Goal: Information Seeking & Learning: Learn about a topic

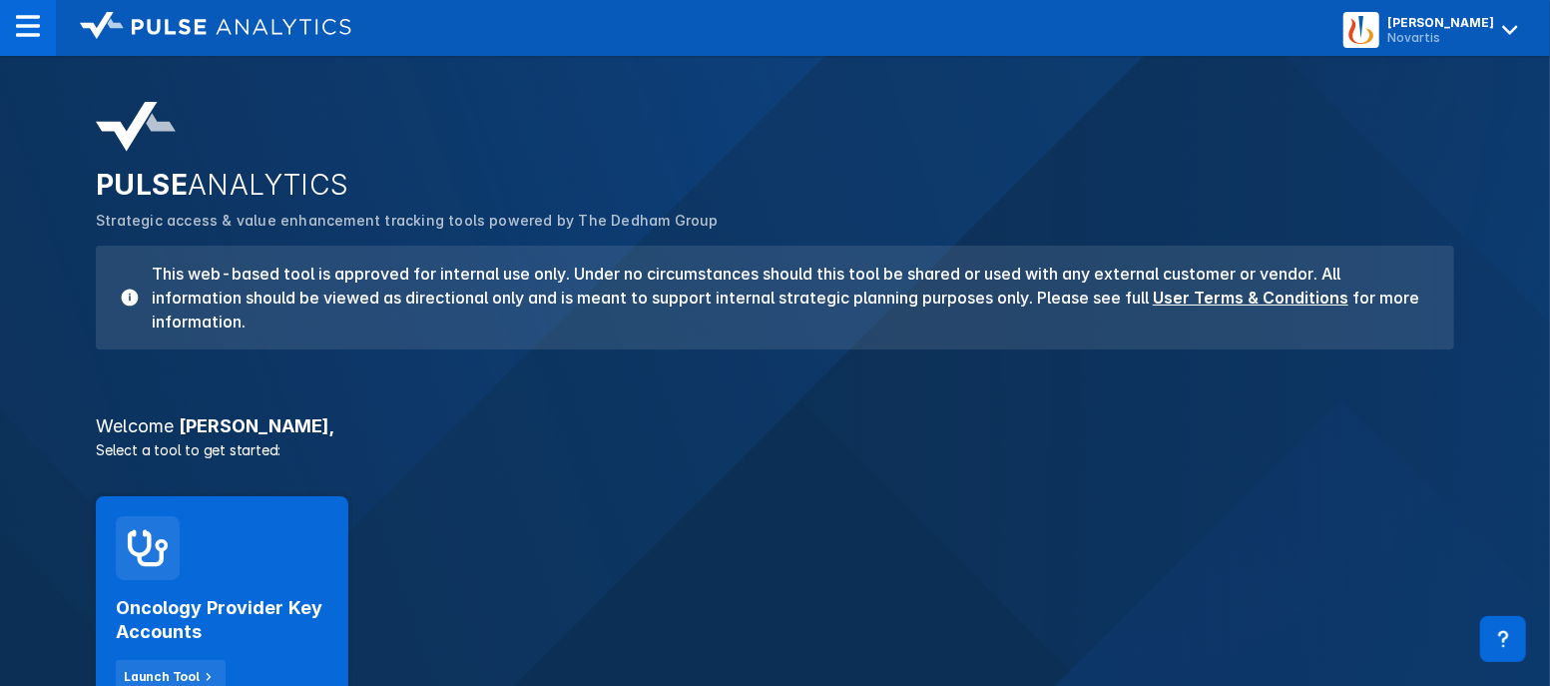
scroll to position [124, 0]
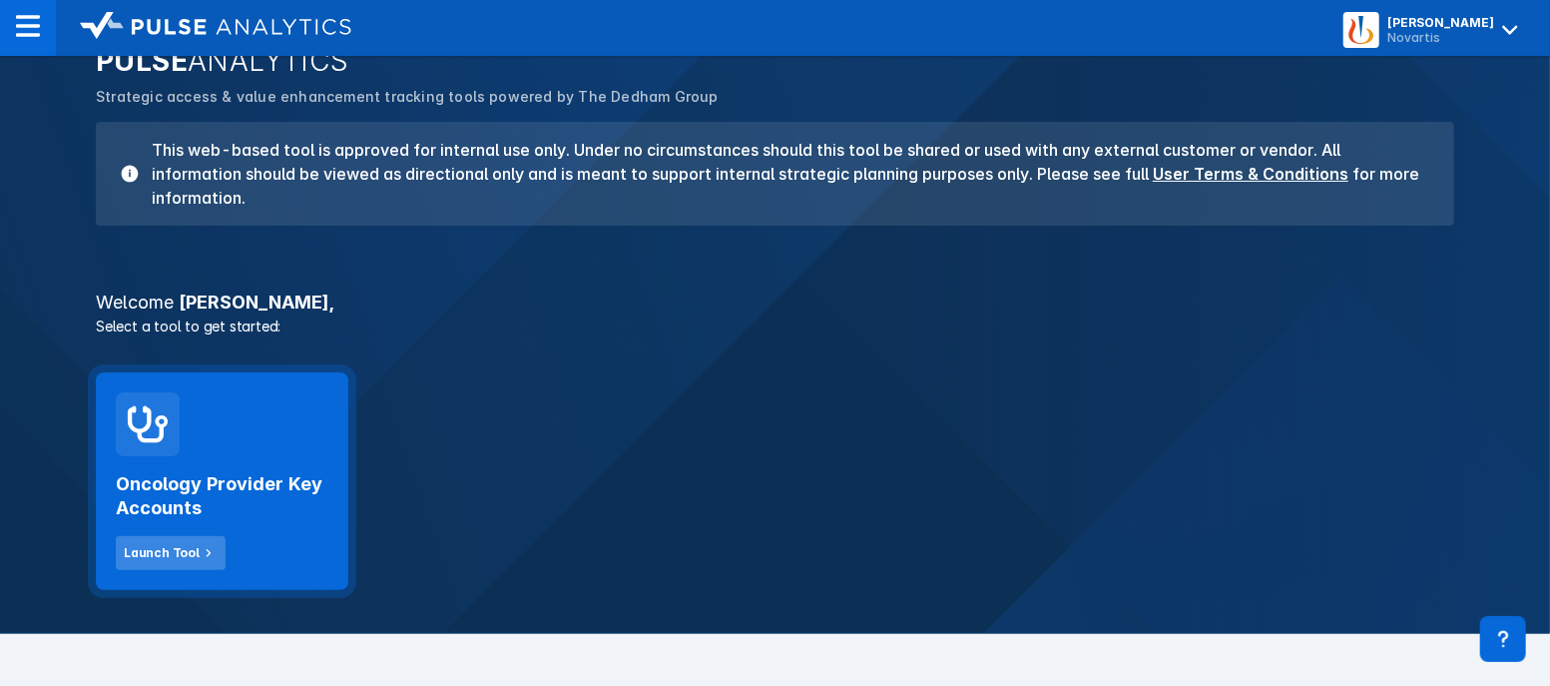
click at [187, 550] on div "Launch Tool" at bounding box center [162, 553] width 76 height 18
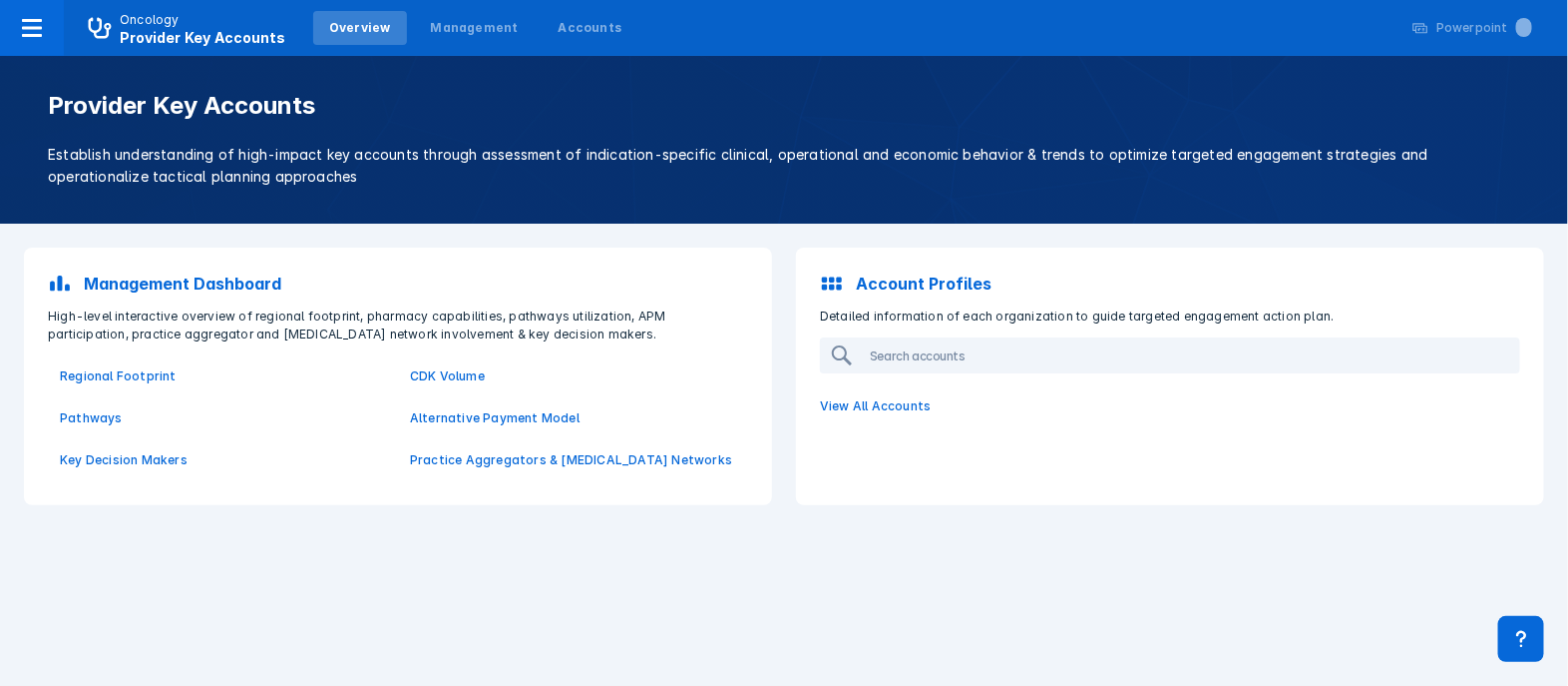
click at [224, 279] on p "Management Dashboard" at bounding box center [183, 284] width 198 height 24
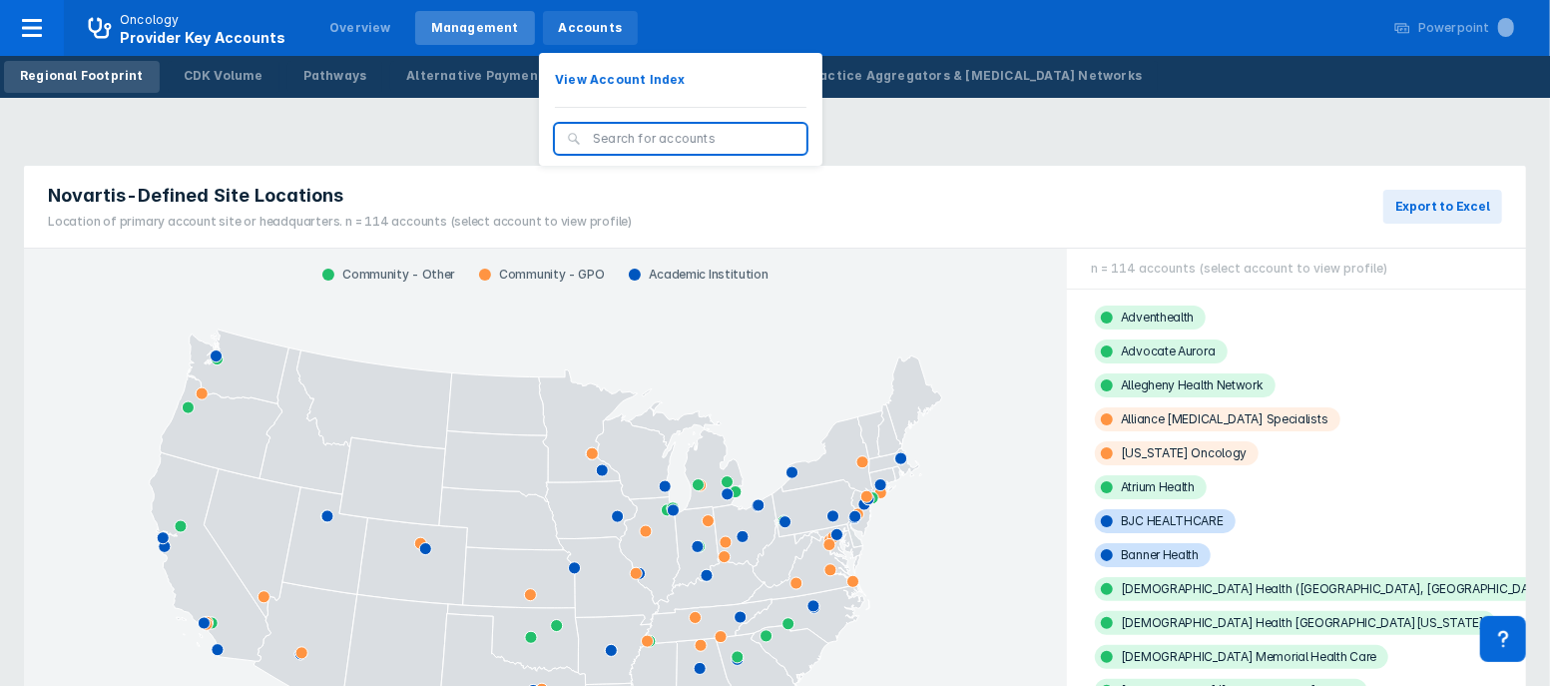
click at [560, 25] on div "Accounts" at bounding box center [591, 28] width 64 height 18
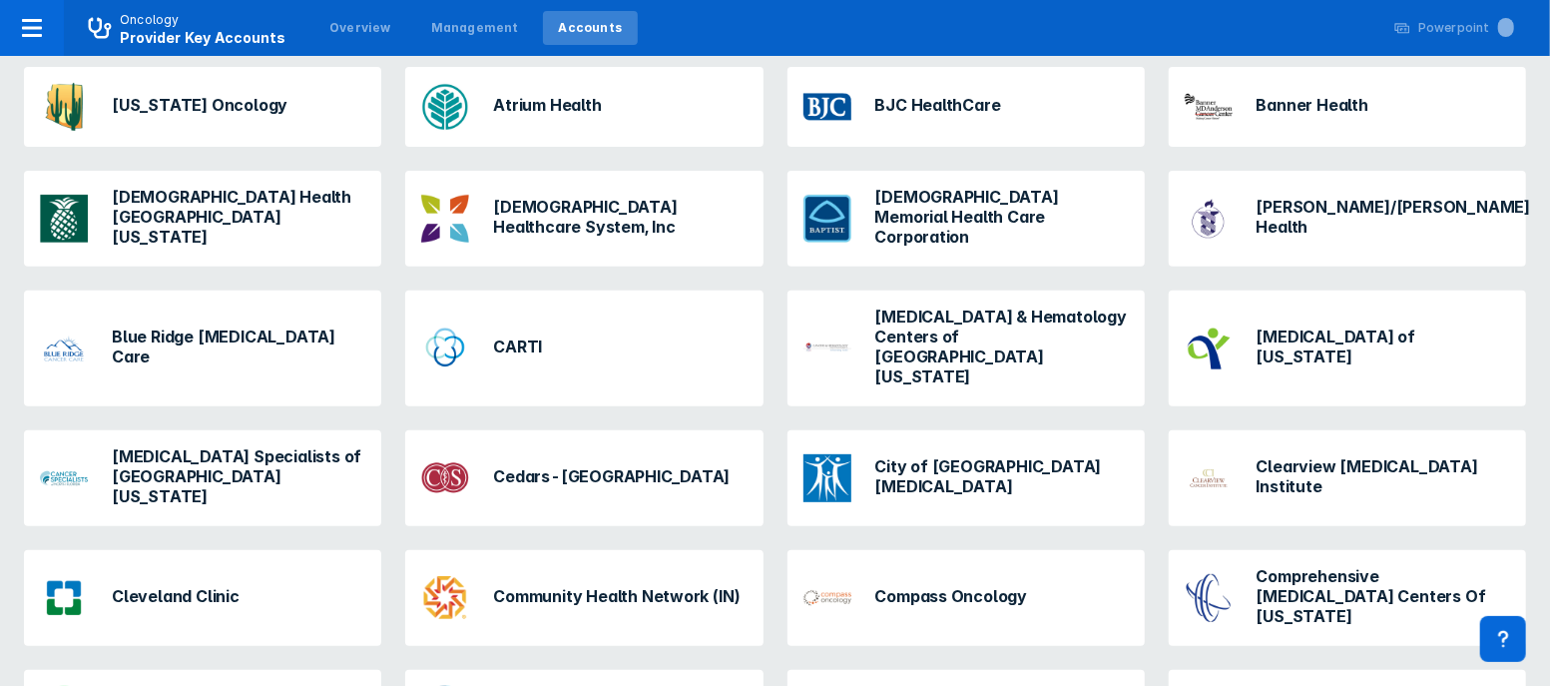
scroll to position [374, 0]
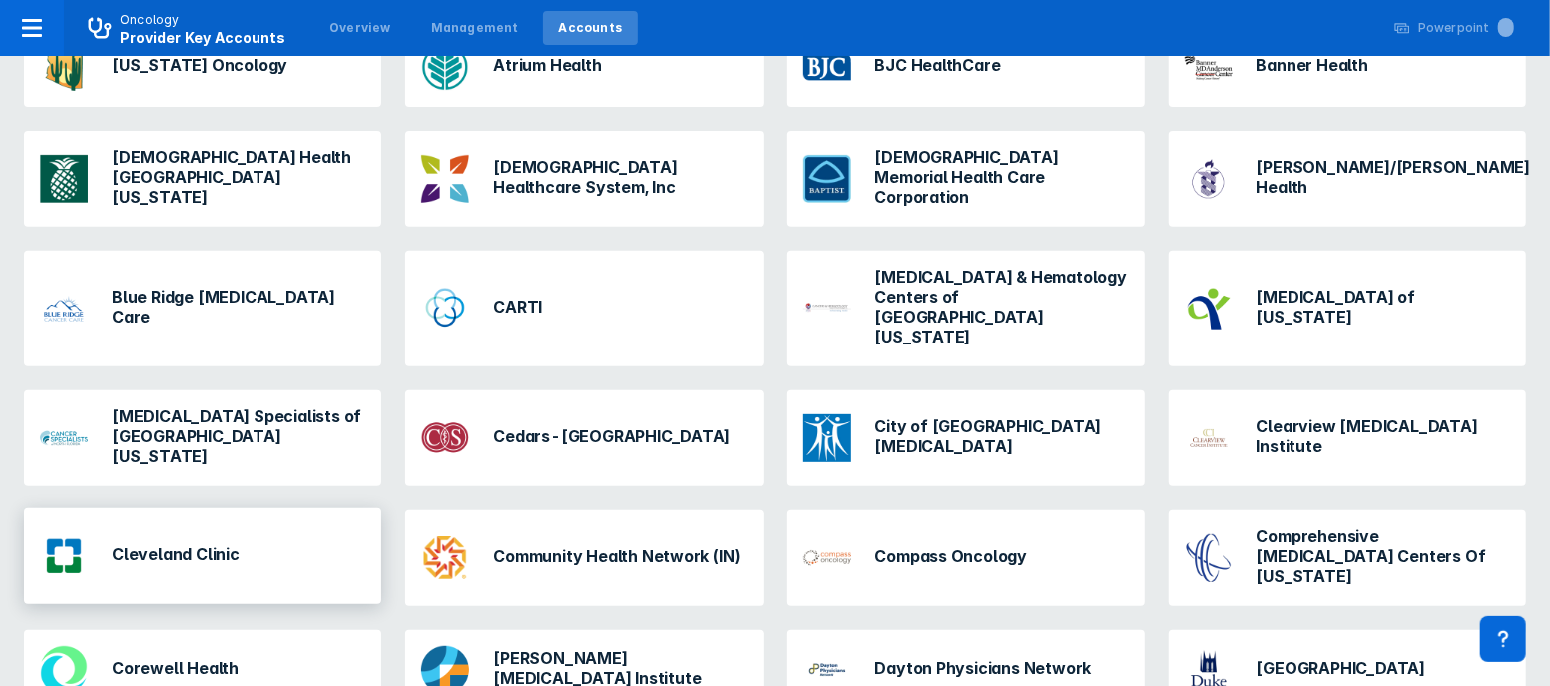
click at [219, 524] on div "Cleveland Clinic" at bounding box center [140, 556] width 216 height 64
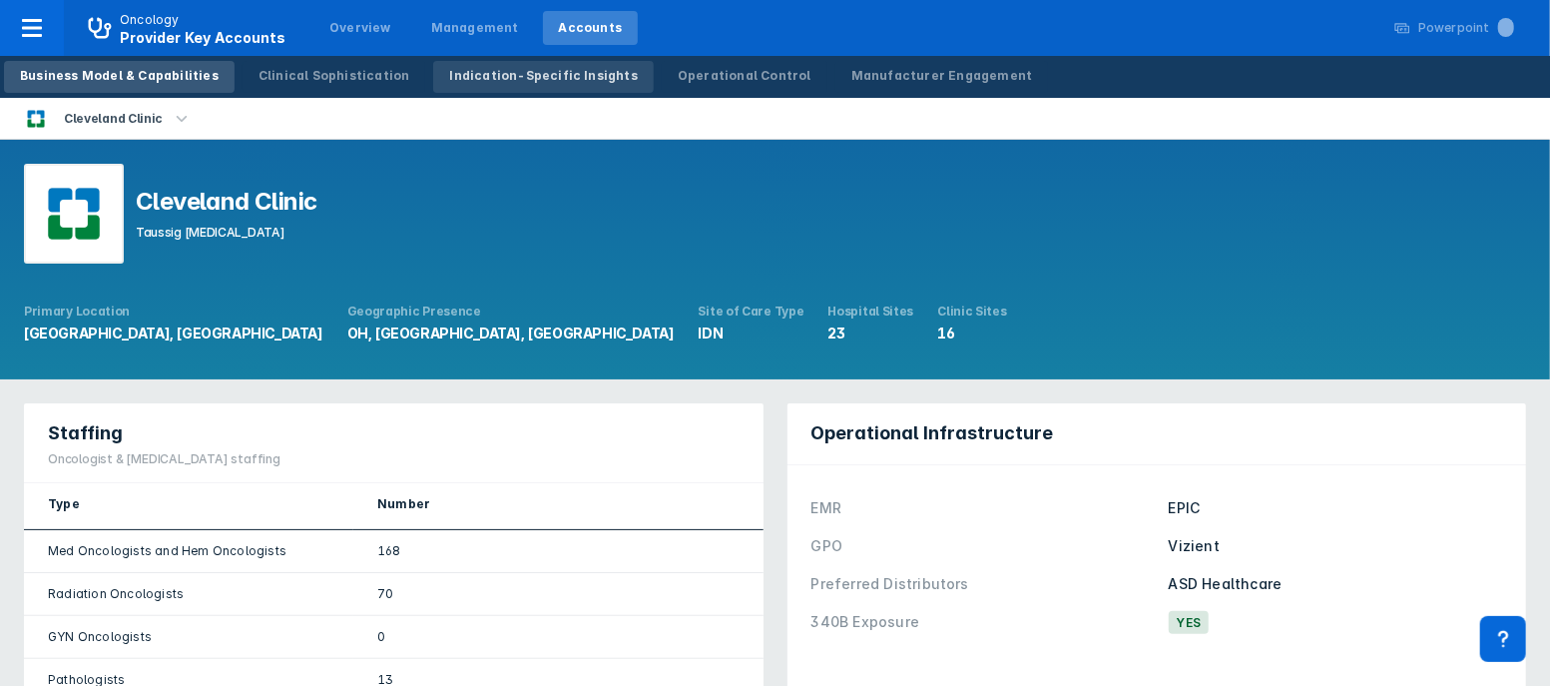
click at [471, 81] on div "Indication-Specific Insights" at bounding box center [543, 76] width 189 height 18
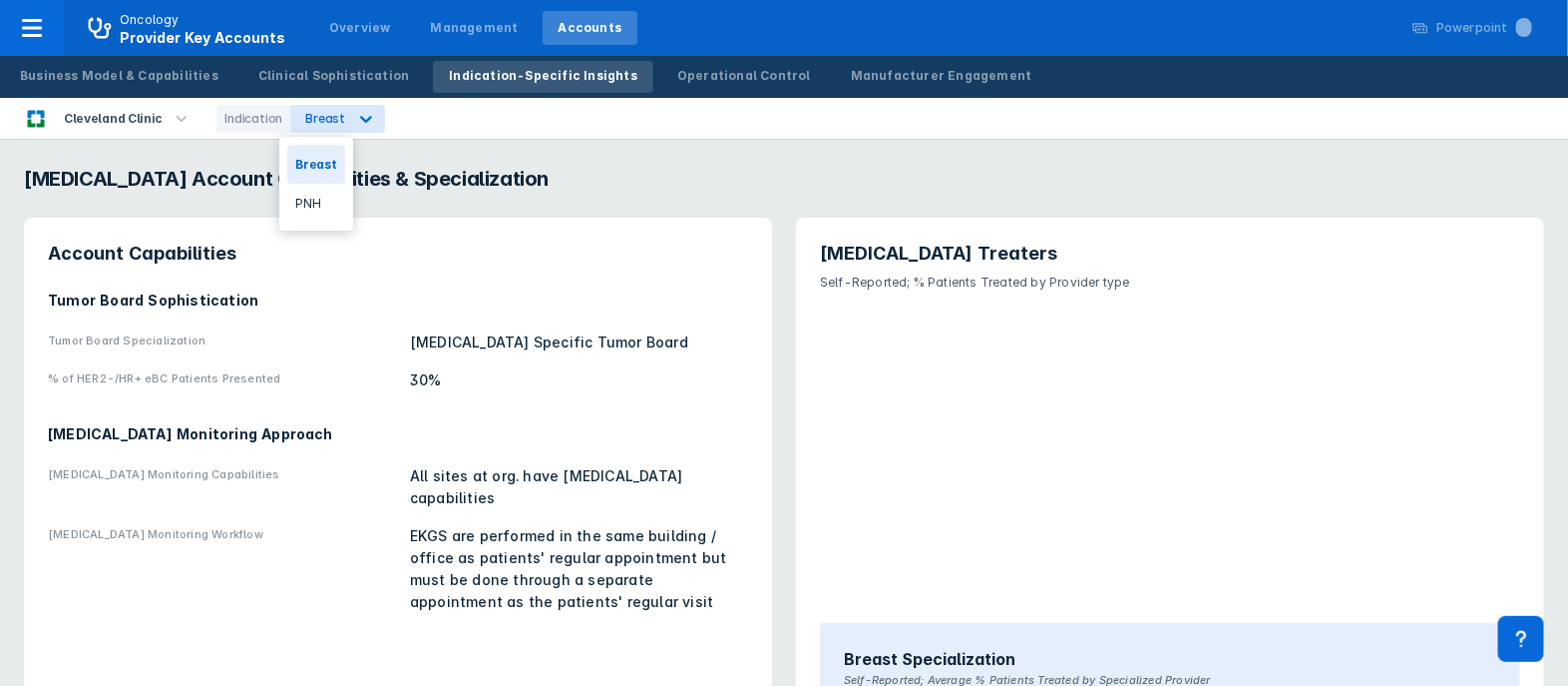
click at [360, 121] on icon at bounding box center [366, 119] width 12 height 7
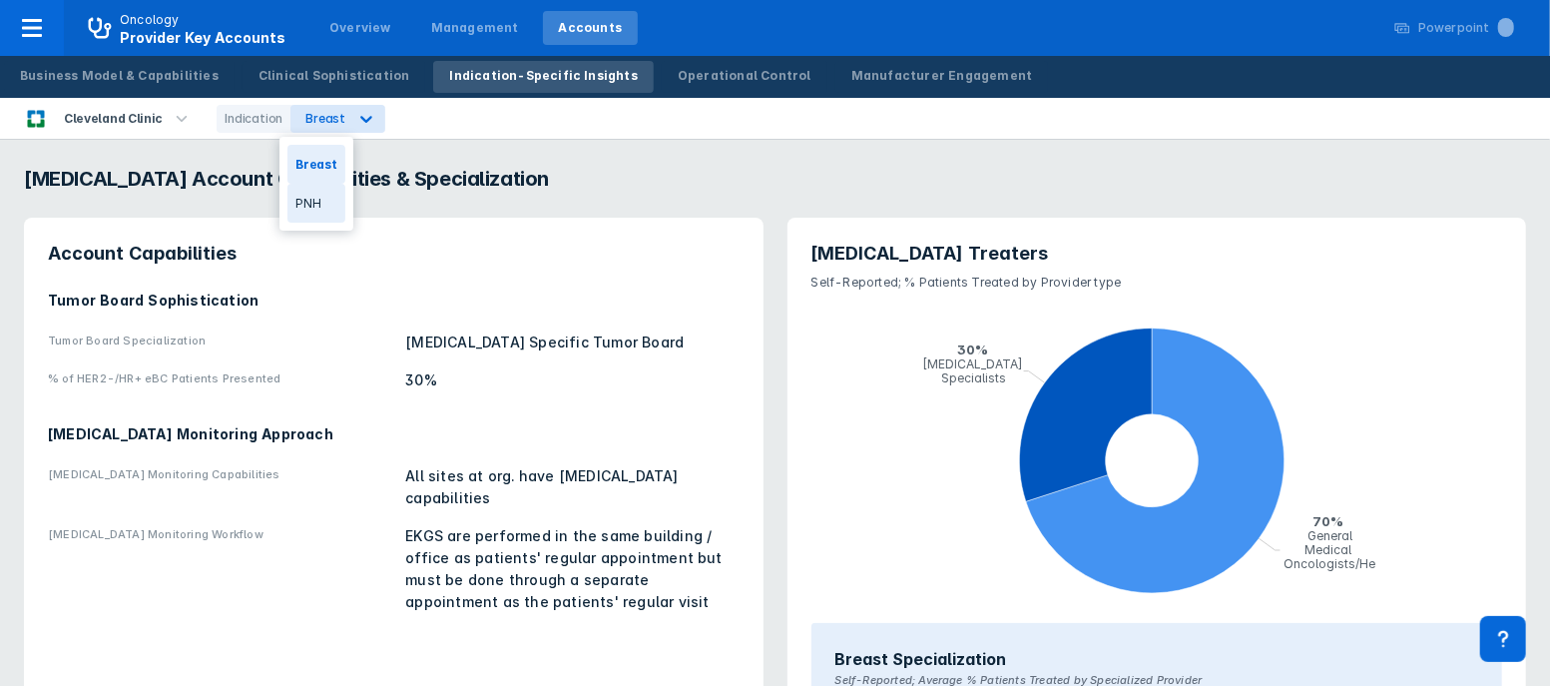
click at [313, 205] on div "PNH" at bounding box center [315, 203] width 57 height 39
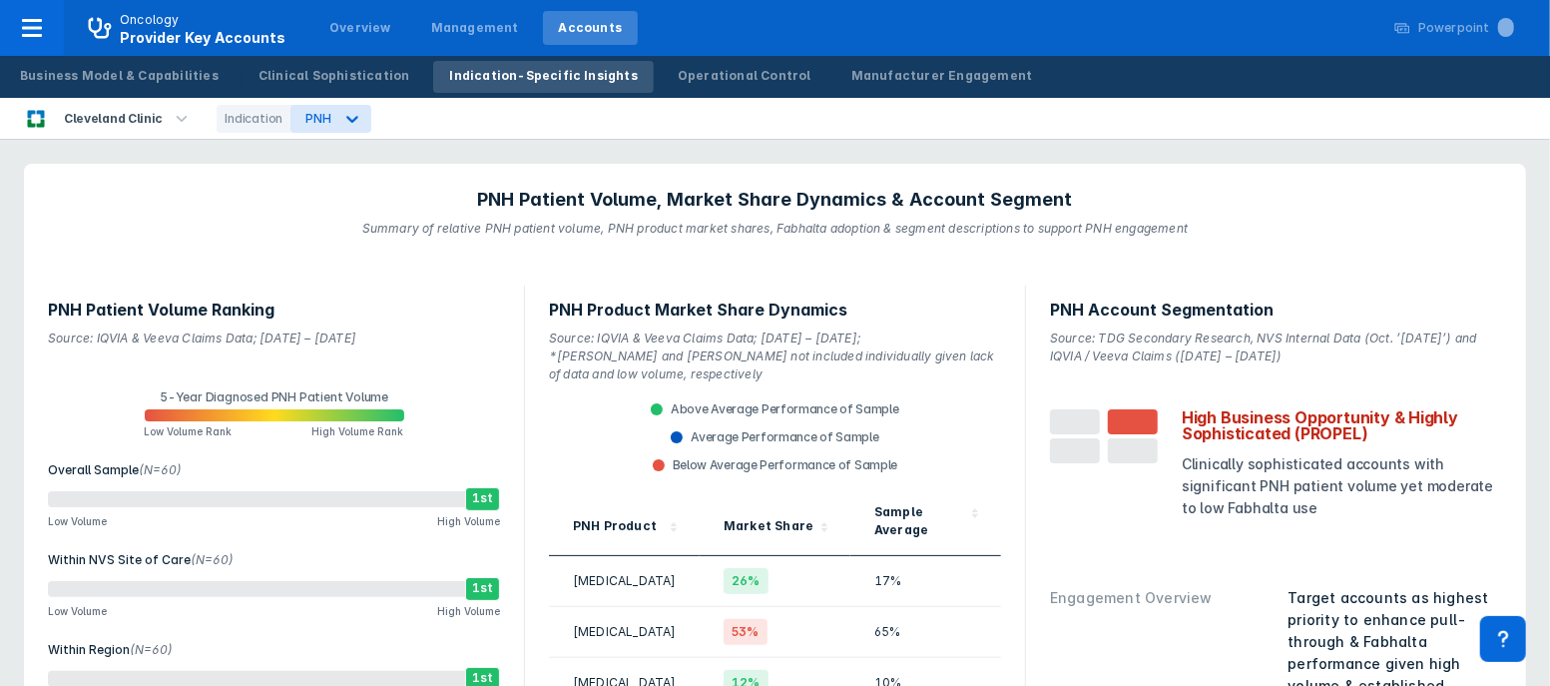
drag, startPoint x: 1273, startPoint y: 59, endPoint x: 1249, endPoint y: 45, distance: 27.7
click at [1249, 45] on nav "Oncology Provider Key Accounts Overview Management Accounts Powerpoint ..." at bounding box center [775, 28] width 1550 height 56
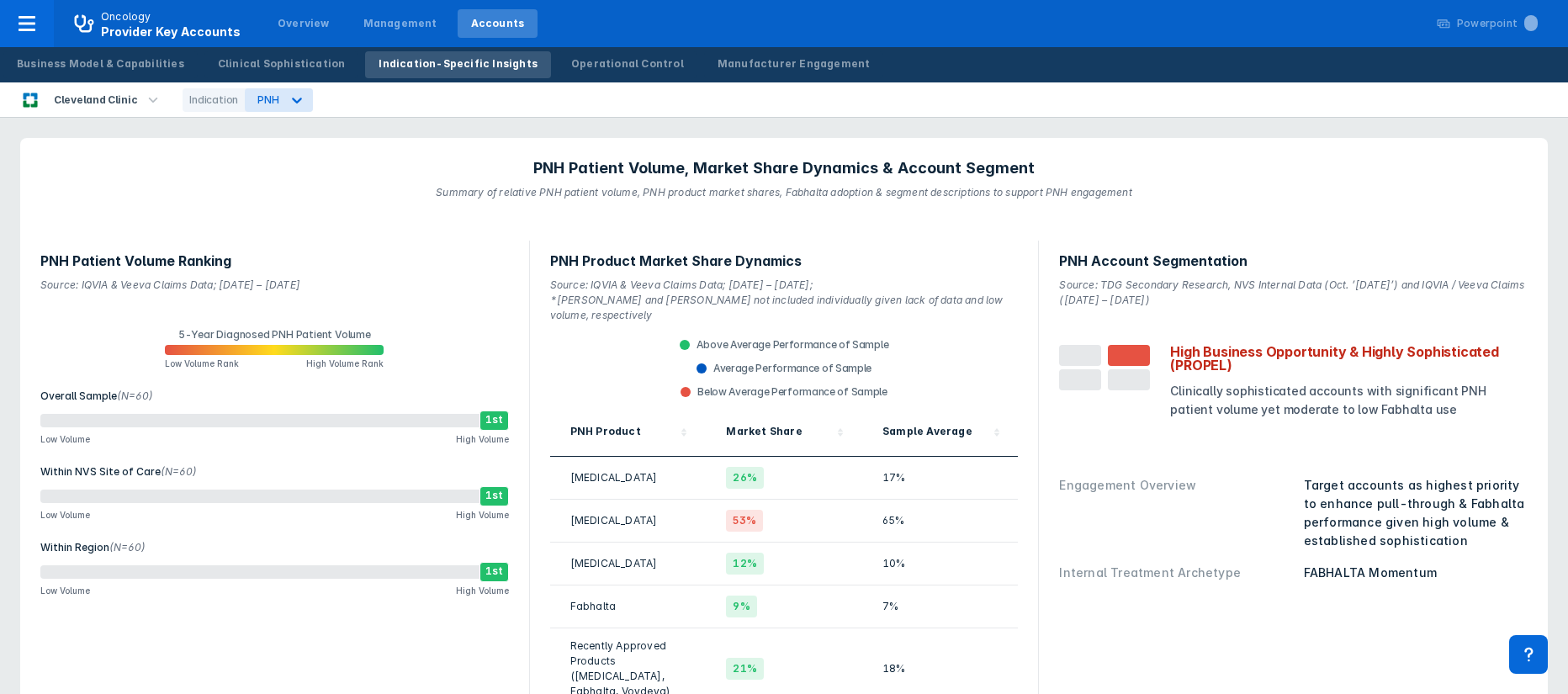
drag, startPoint x: 1217, startPoint y: 3, endPoint x: 426, endPoint y: 208, distance: 817.1
click at [426, 208] on header "PNH Patient Volume, Market Share Dynamics & Account Segment Summary of relative…" at bounding box center [784, 179] width 1528 height 83
click at [120, 62] on div "Business Model & Capabilities" at bounding box center [100, 64] width 168 height 15
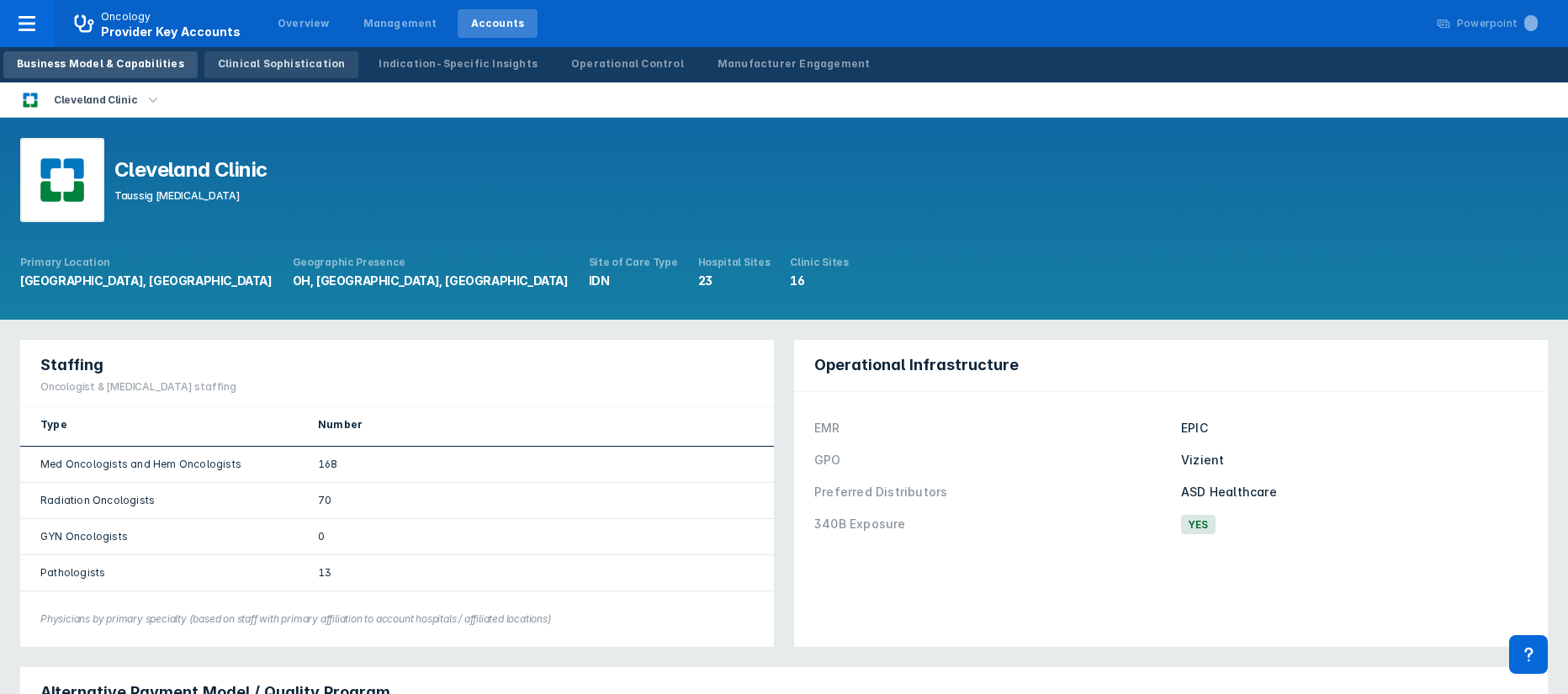
click at [292, 56] on div "Clinical Sophistication" at bounding box center [282, 64] width 128 height 15
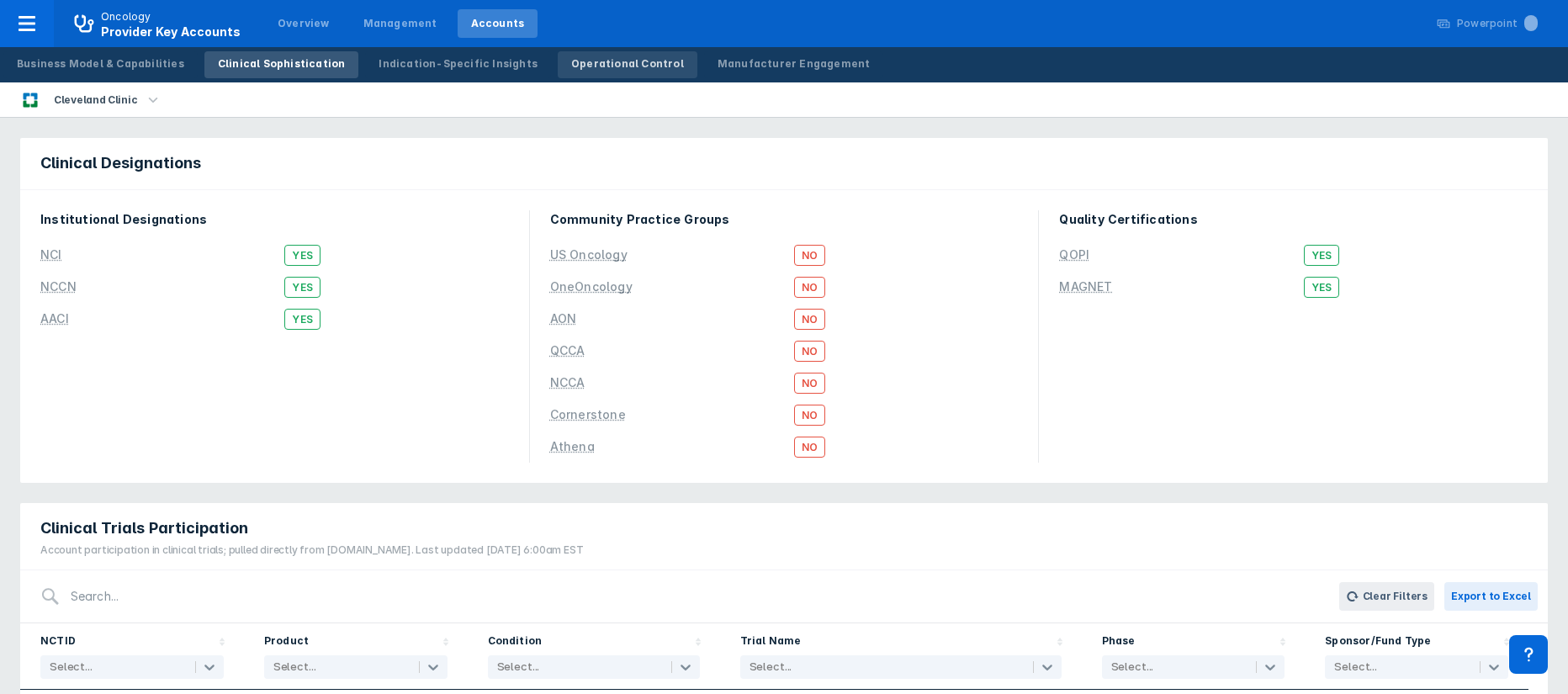
click at [578, 72] on link "Operational Control" at bounding box center [628, 65] width 140 height 27
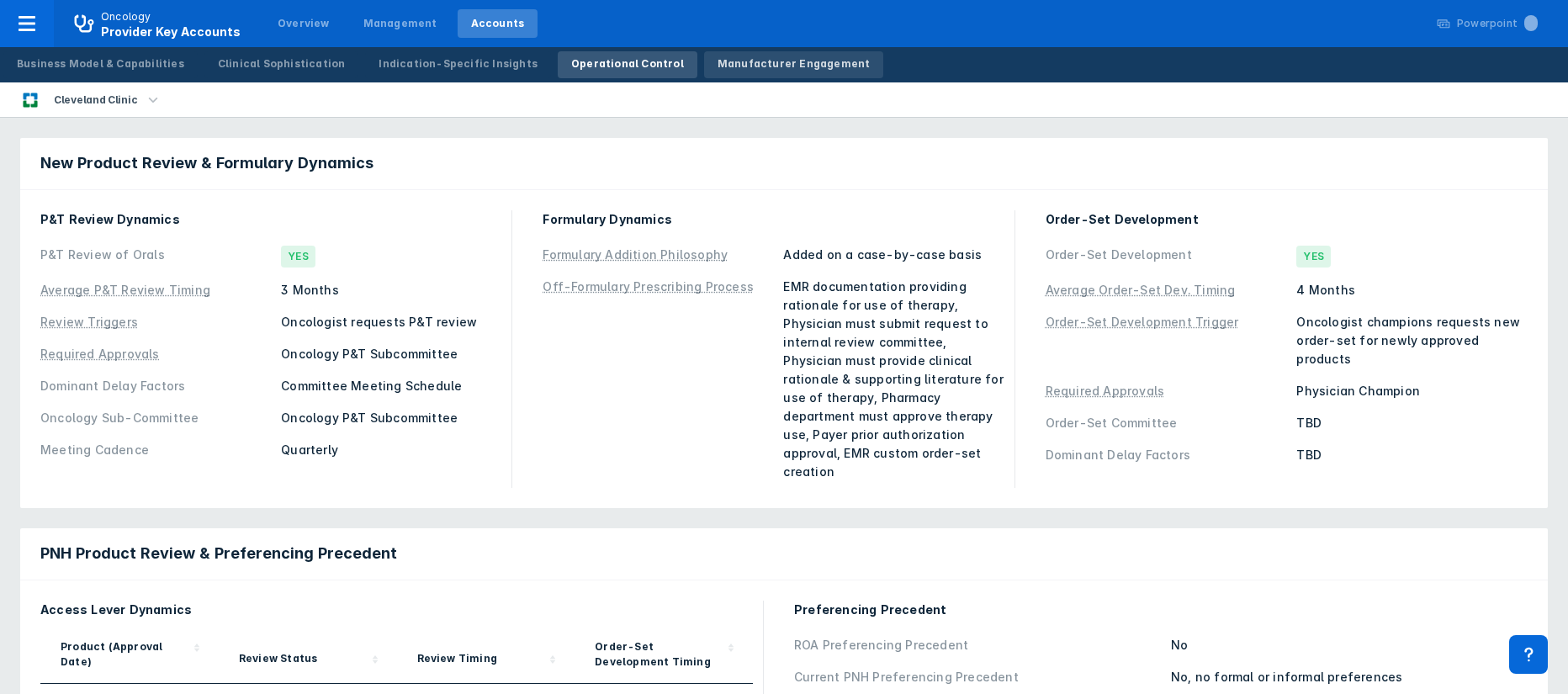
click at [730, 66] on div "Manufacturer Engagement" at bounding box center [794, 64] width 153 height 15
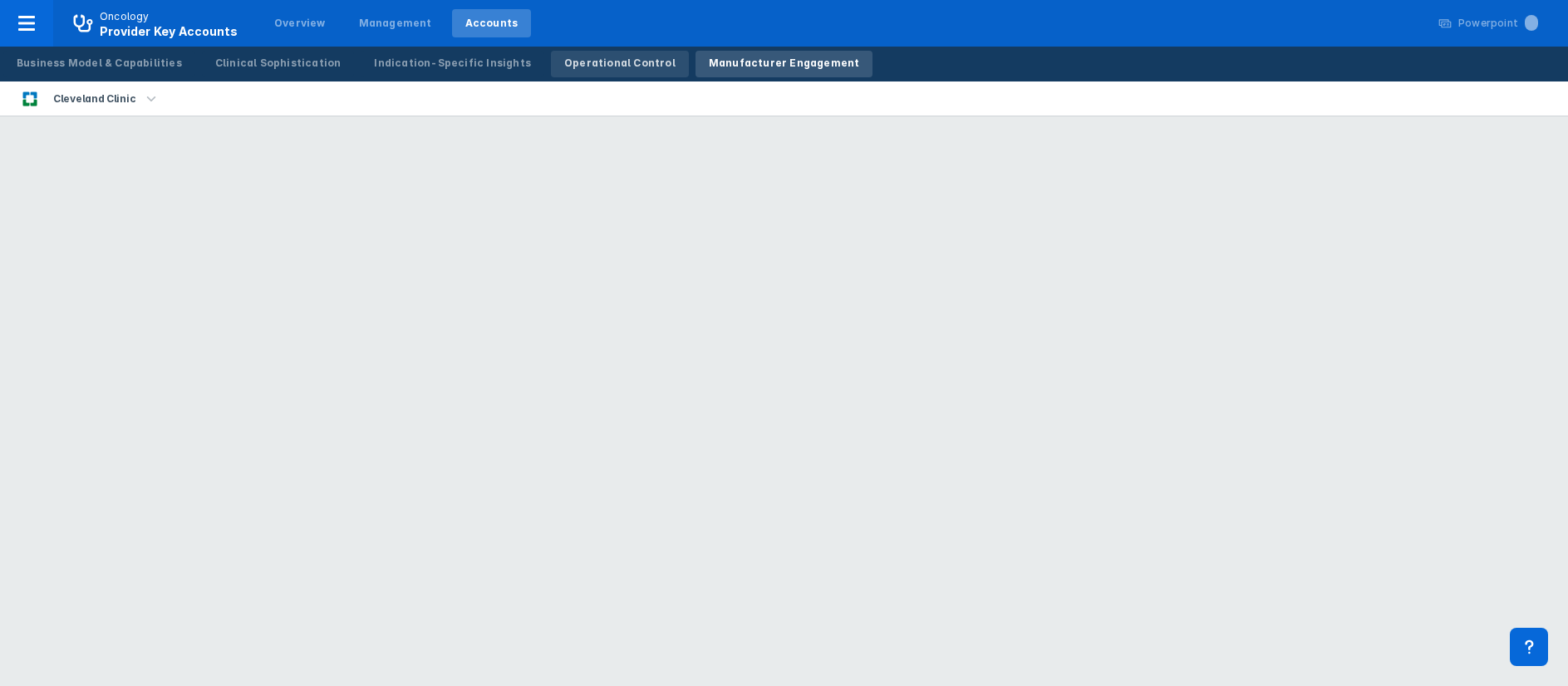
click at [595, 62] on div "Operational Control" at bounding box center [620, 63] width 112 height 15
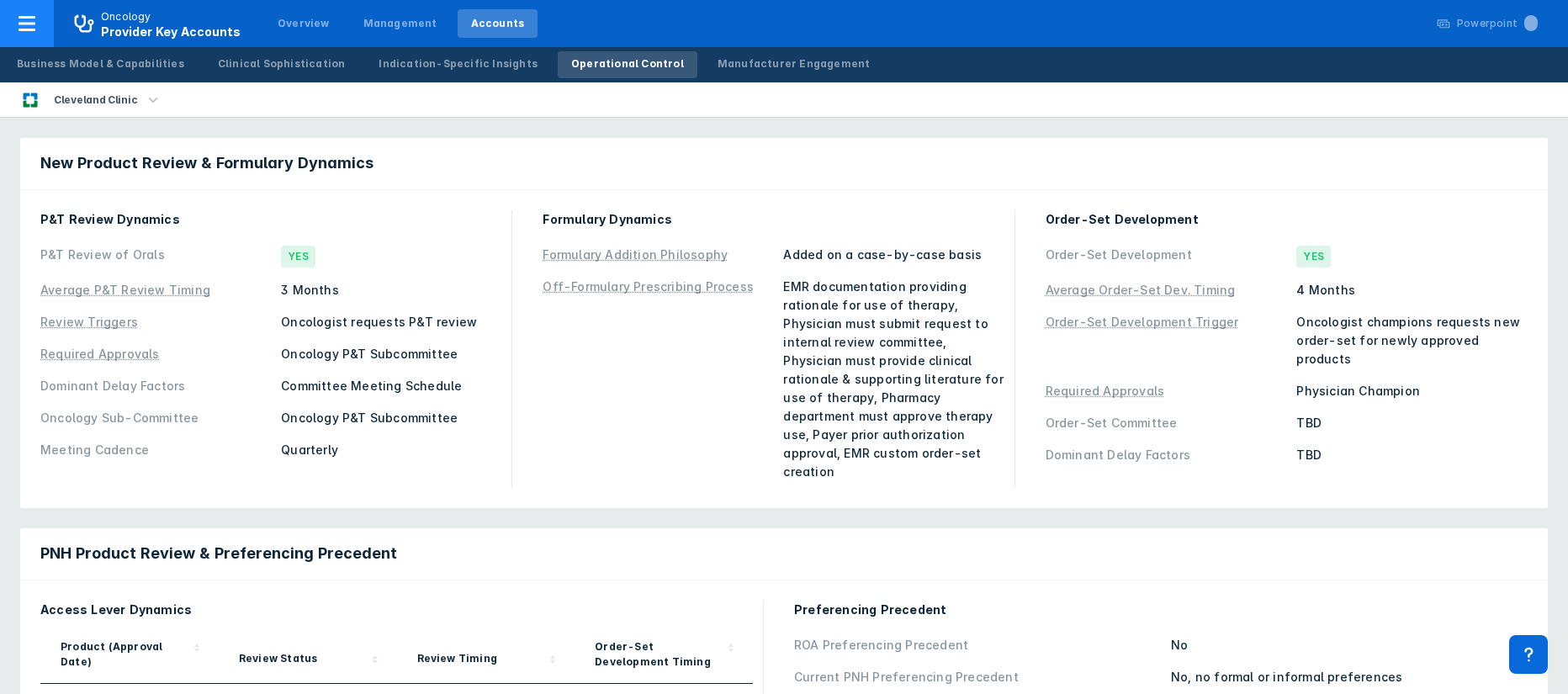
click at [34, 24] on icon at bounding box center [27, 24] width 17 height 15
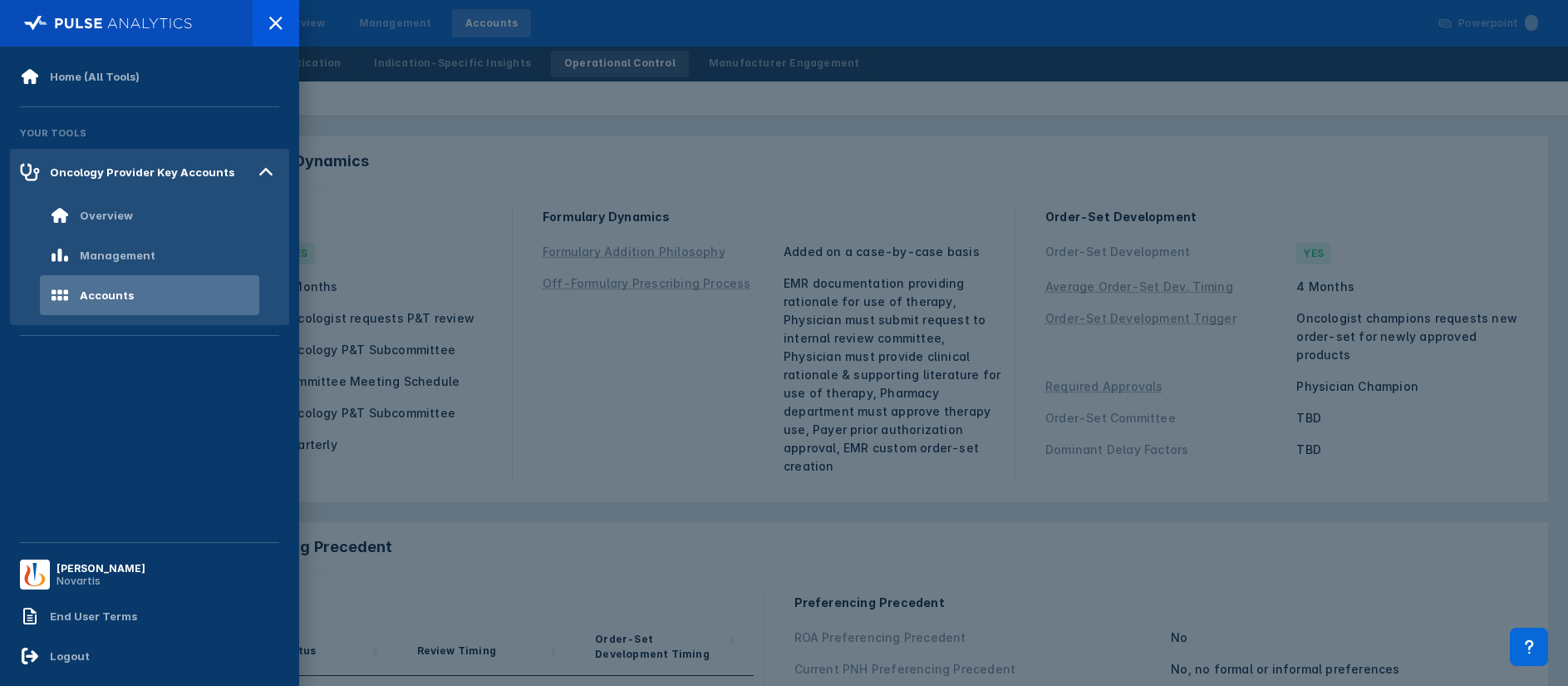
click at [424, 207] on div at bounding box center [784, 343] width 1568 height 686
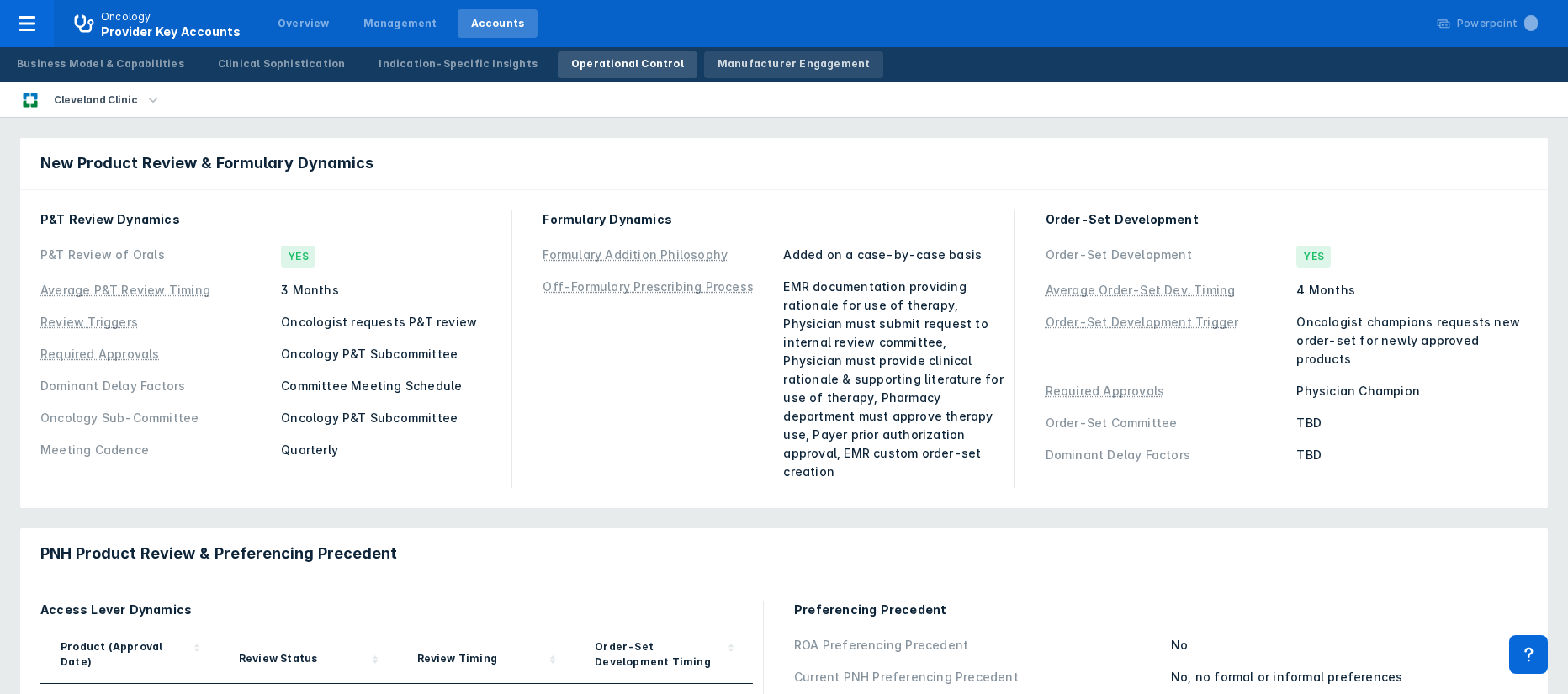
click at [723, 69] on div "Manufacturer Engagement" at bounding box center [794, 64] width 153 height 15
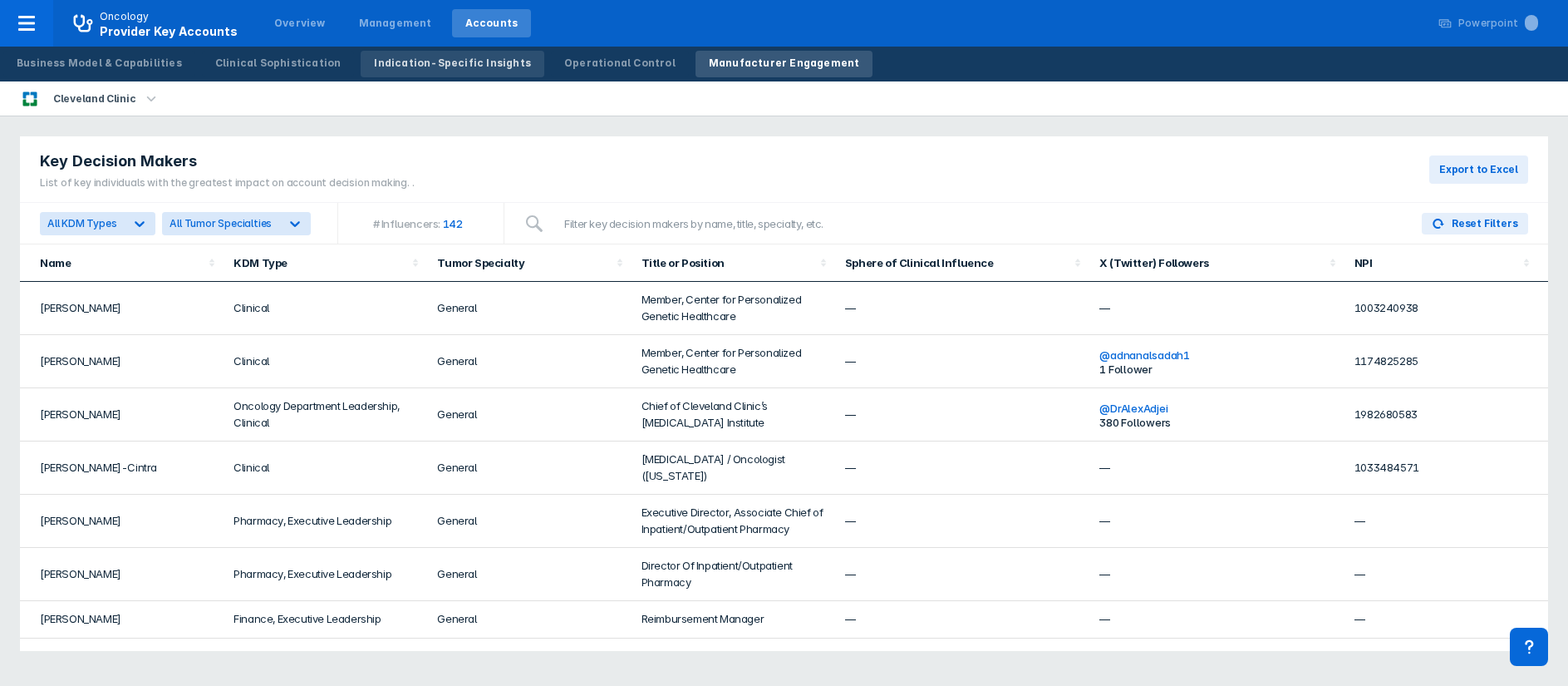
click at [394, 67] on div "Indication-Specific Insights" at bounding box center [452, 63] width 157 height 15
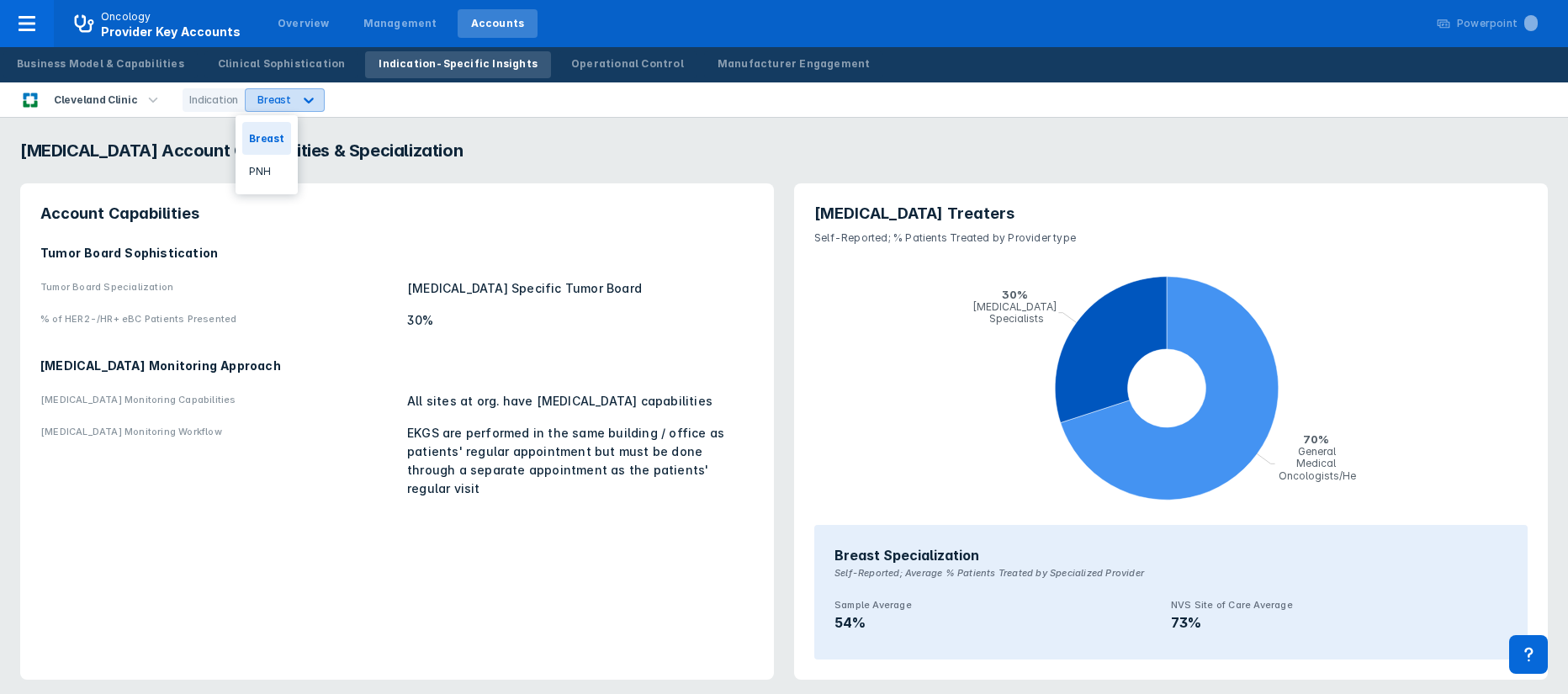
click at [300, 97] on icon at bounding box center [308, 100] width 17 height 17
click at [274, 171] on div "PNH" at bounding box center [265, 171] width 48 height 33
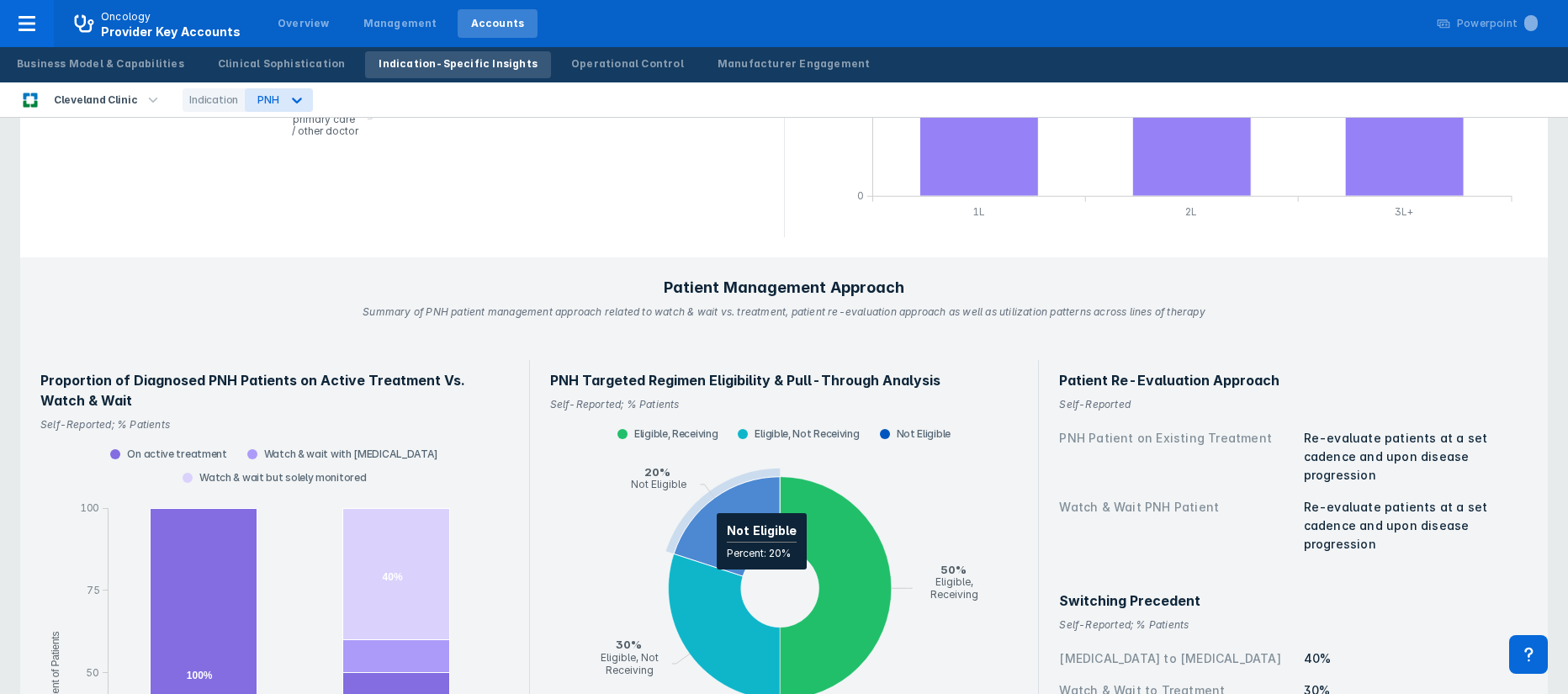
scroll to position [2143, 0]
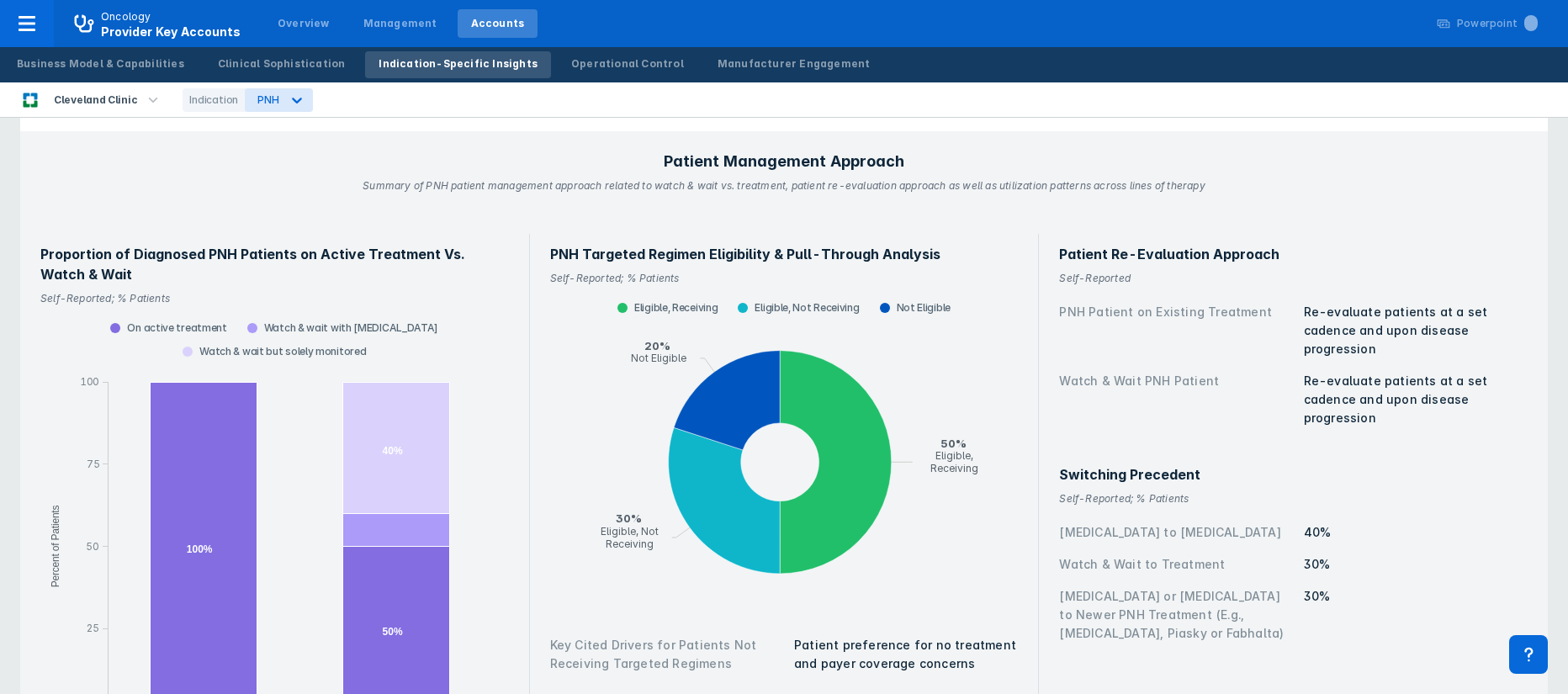
drag, startPoint x: 1386, startPoint y: 606, endPoint x: 1213, endPoint y: 638, distance: 175.9
click at [1213, 577] on div "Patient Re-Evaluation Approach Self-Reported PNH Patient on Existing Treatment …" at bounding box center [1293, 528] width 489 height 609
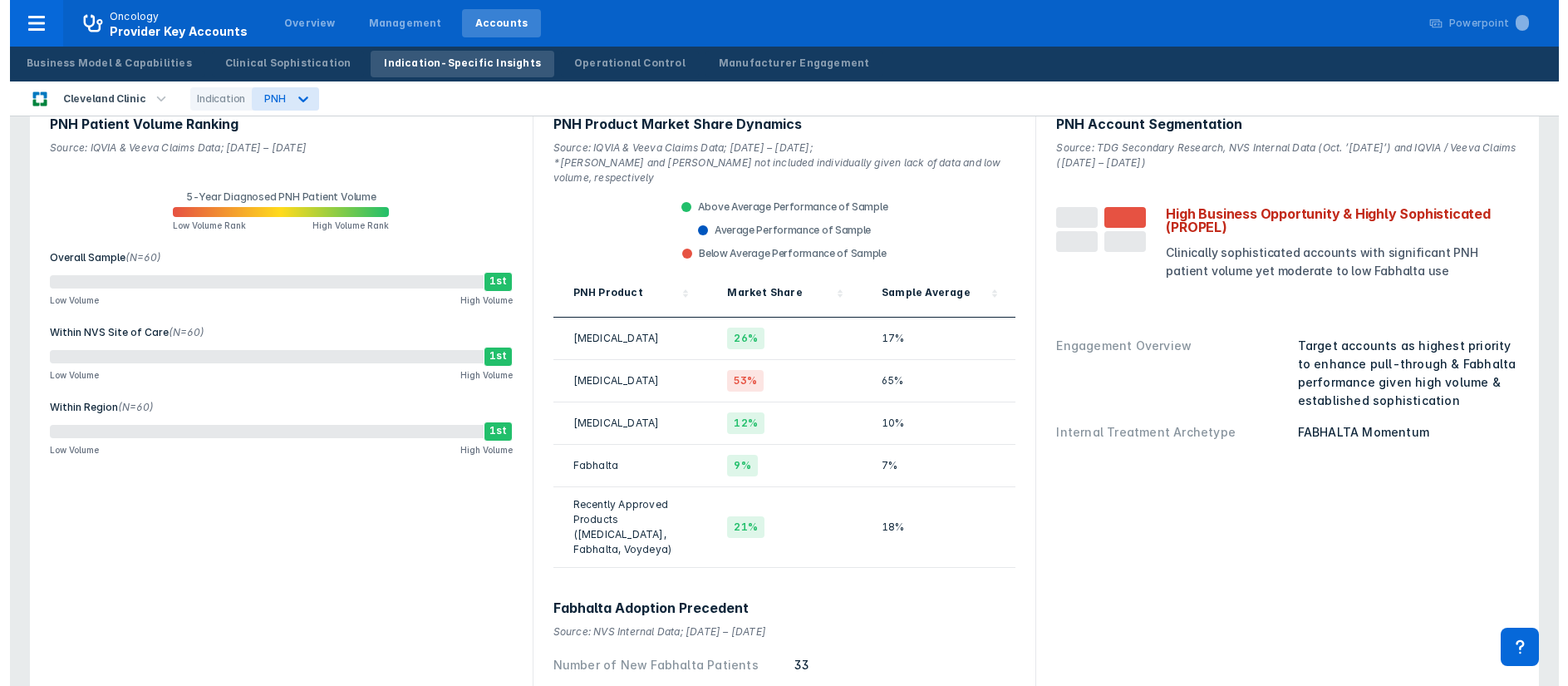
scroll to position [0, 0]
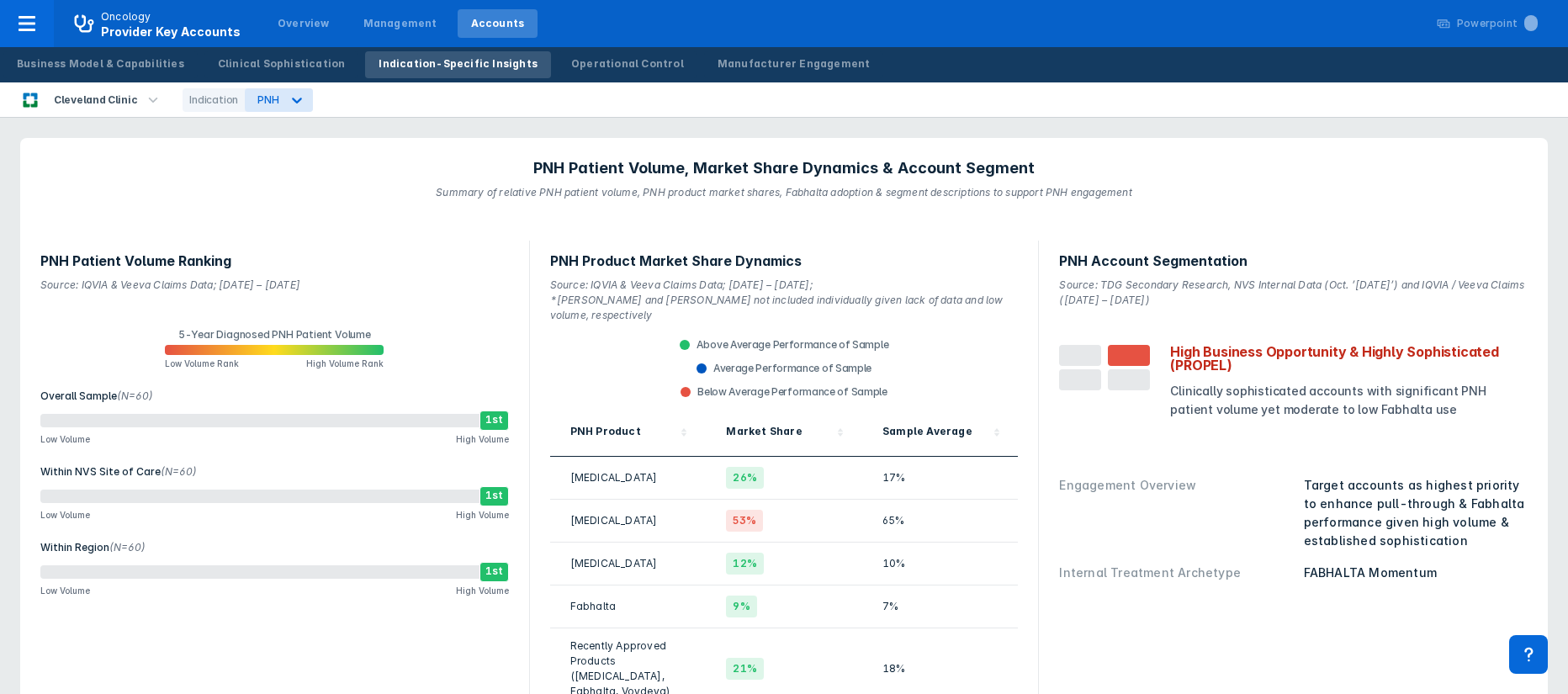
click at [151, 97] on icon "button" at bounding box center [153, 99] width 9 height 5
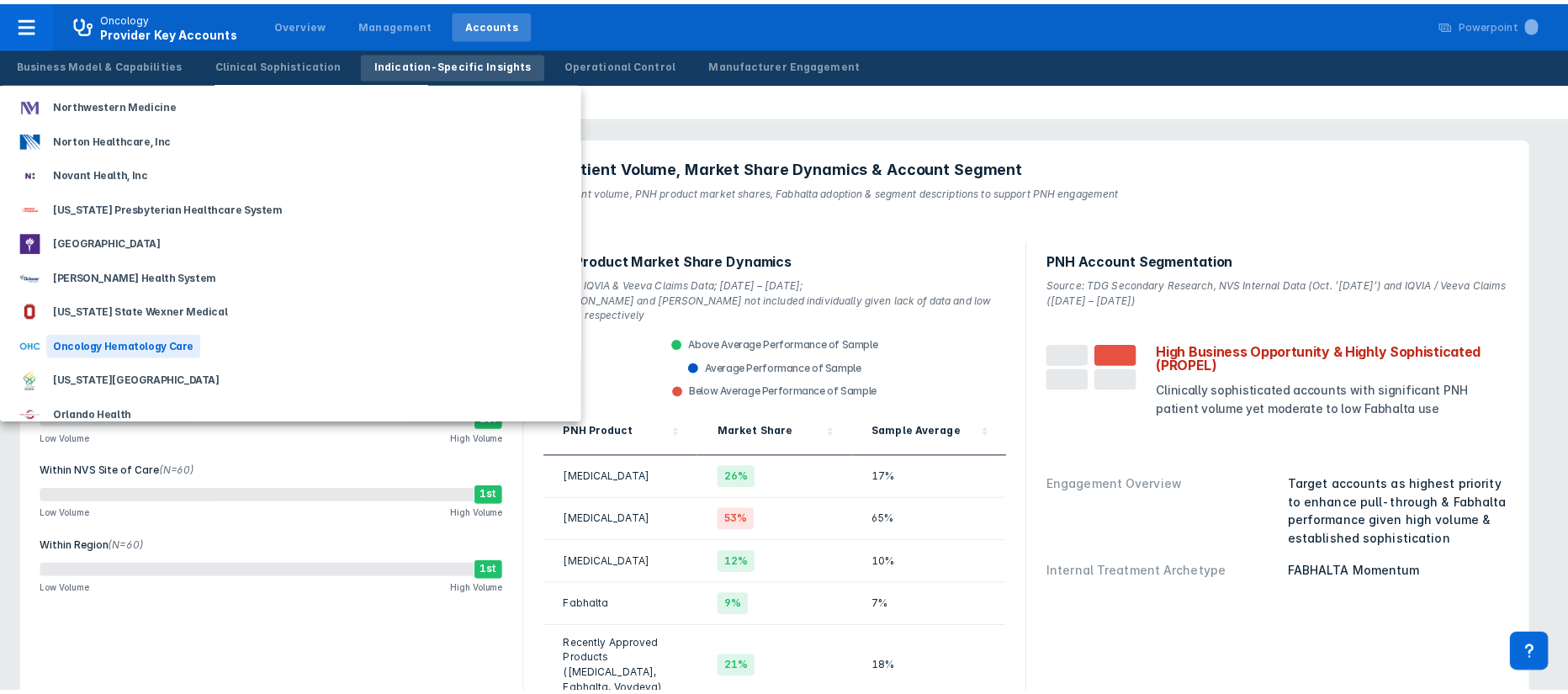
scroll to position [2143, 0]
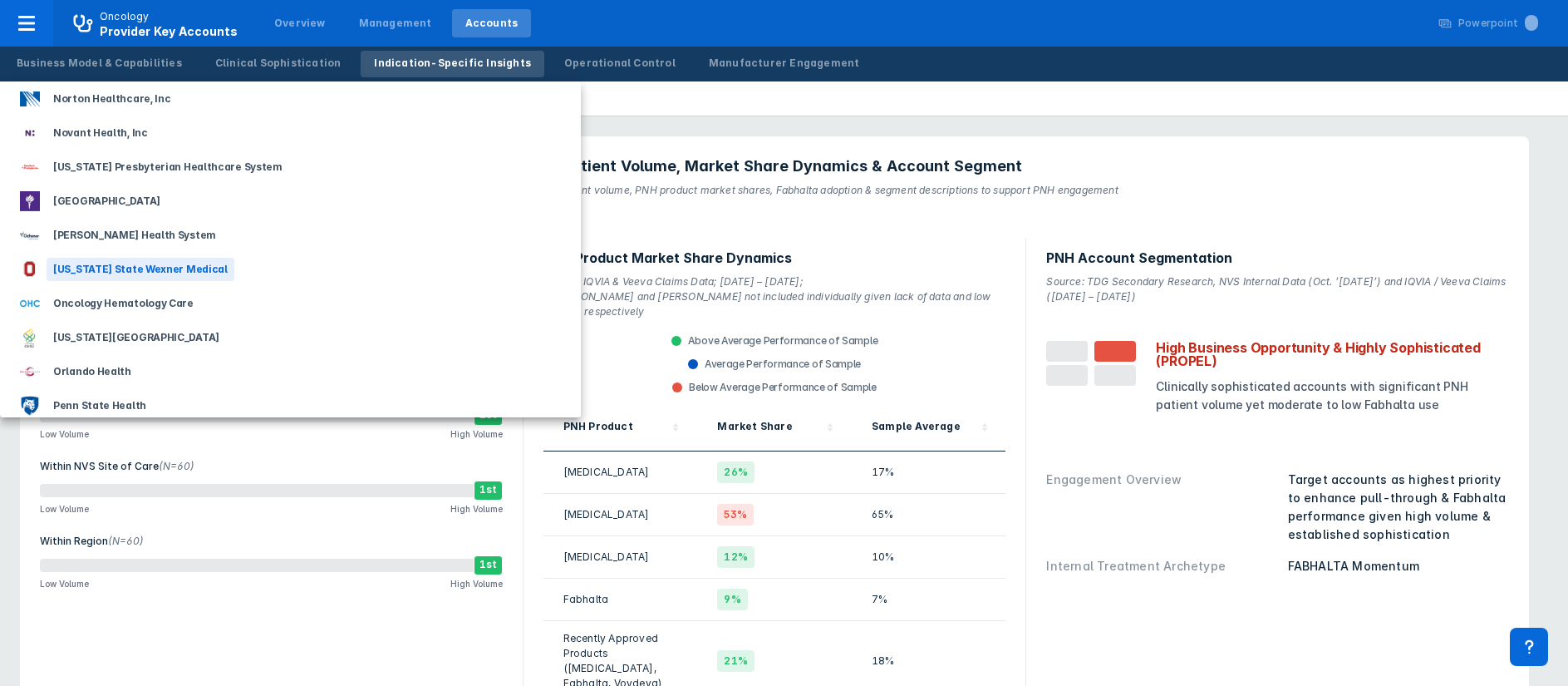
click at [148, 268] on div "[US_STATE] State Wexner Medical" at bounding box center [141, 269] width 188 height 23
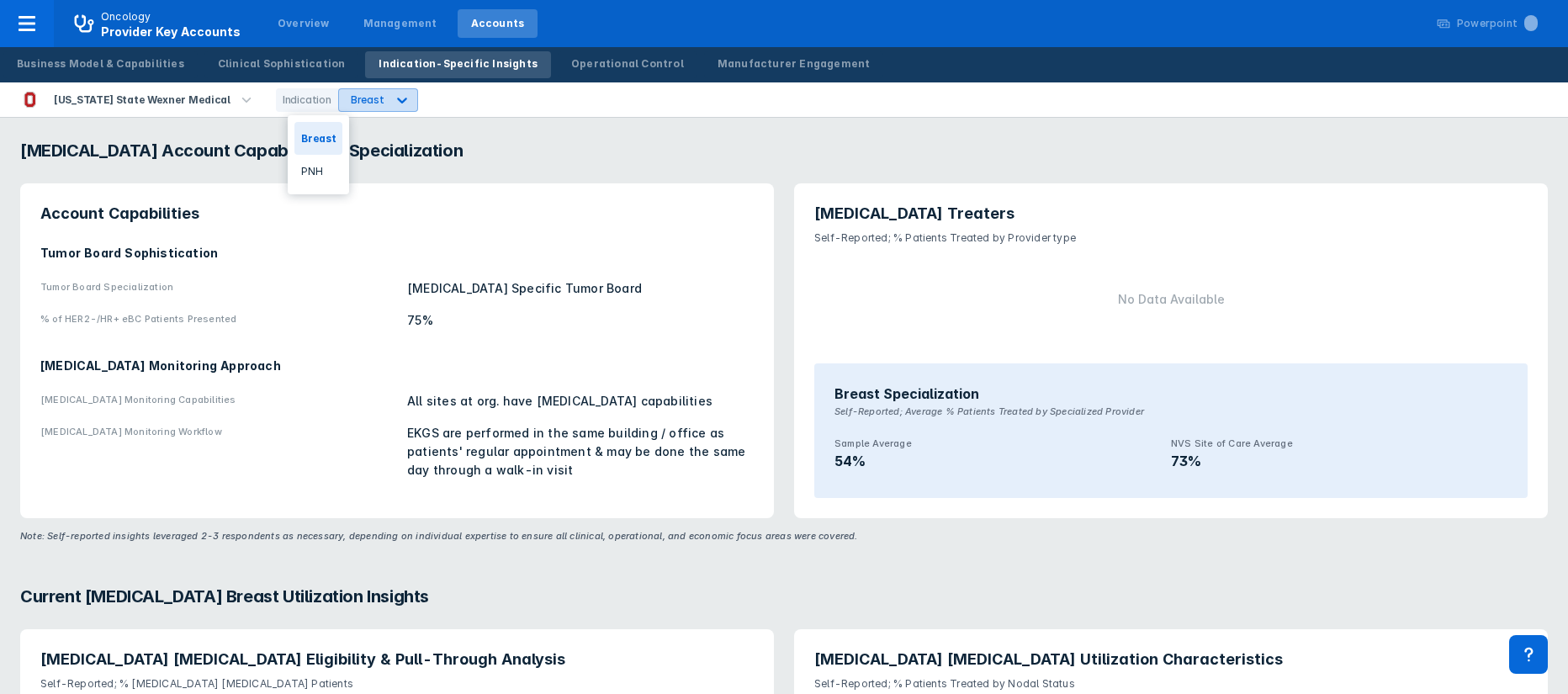
click at [339, 92] on div "Breast" at bounding box center [362, 100] width 47 height 22
click at [319, 171] on div "PNH" at bounding box center [318, 171] width 48 height 33
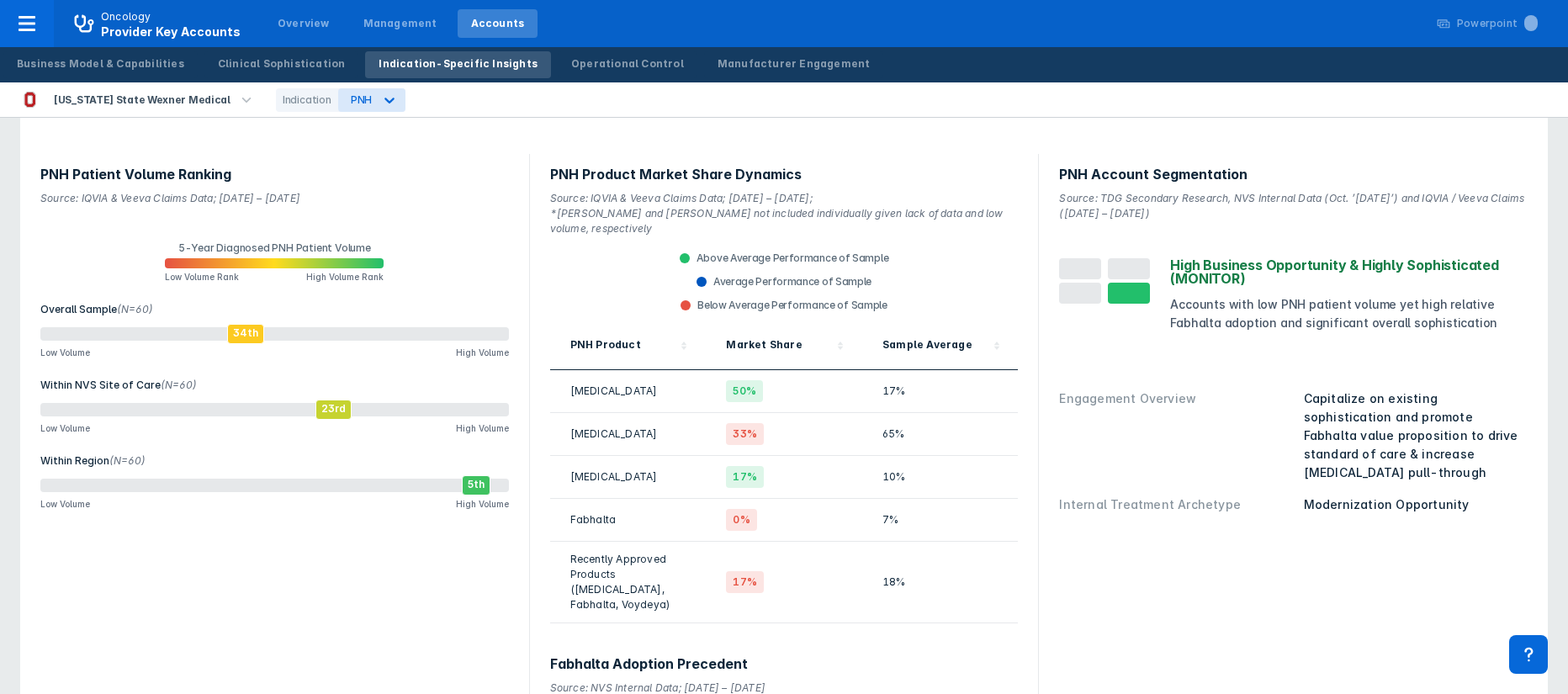
scroll to position [126, 0]
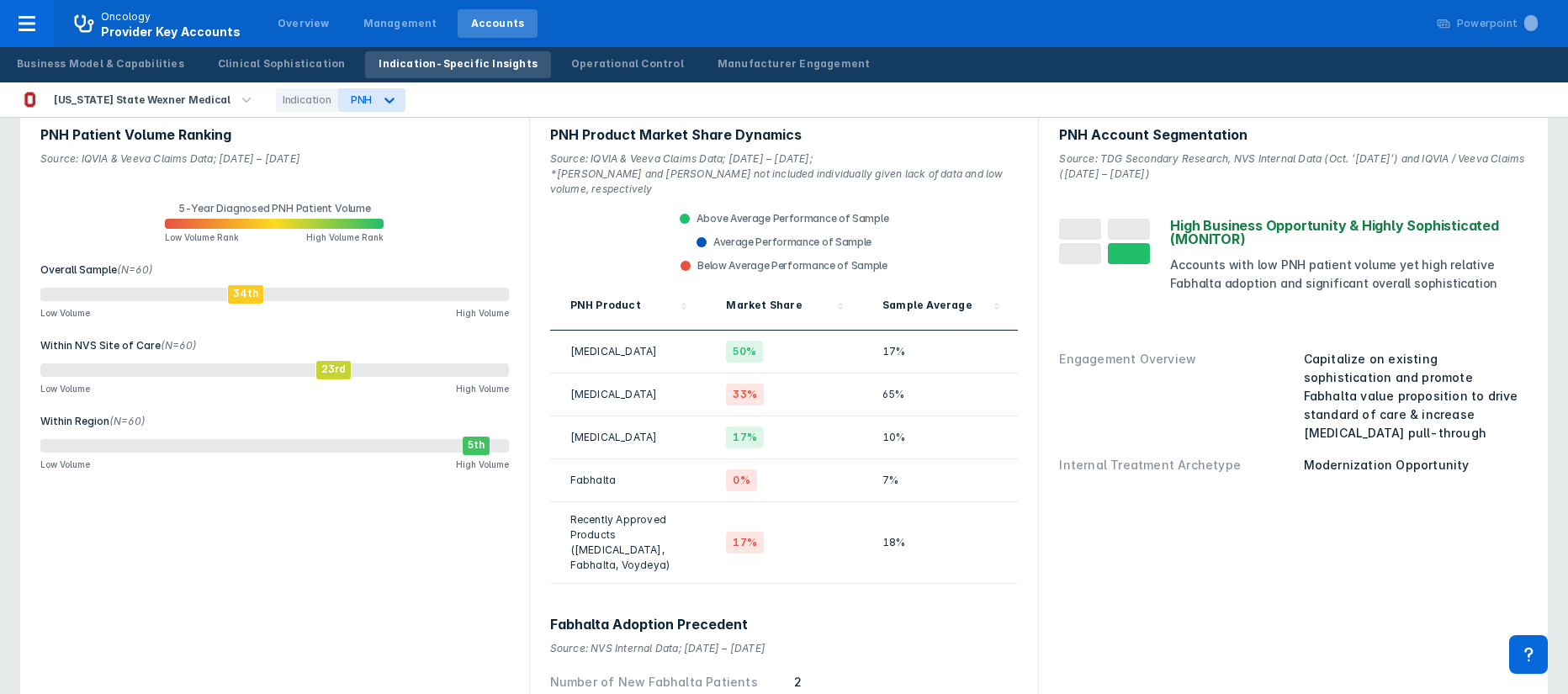
click at [262, 577] on div "PNH Patient Volume Ranking Source: IQVIA & Veeva Claims Data; [DATE] – Sep ‘24 …" at bounding box center [275, 422] width 489 height 636
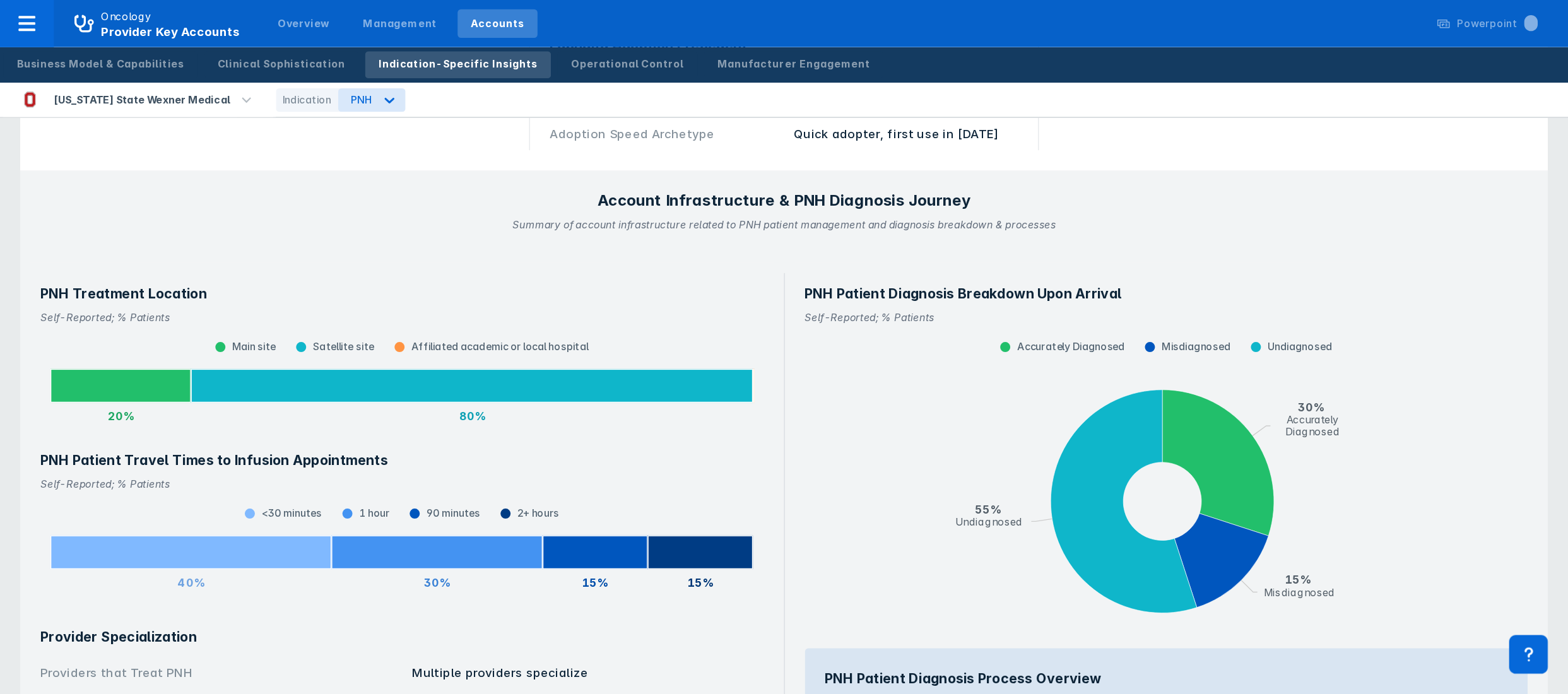
scroll to position [568, 0]
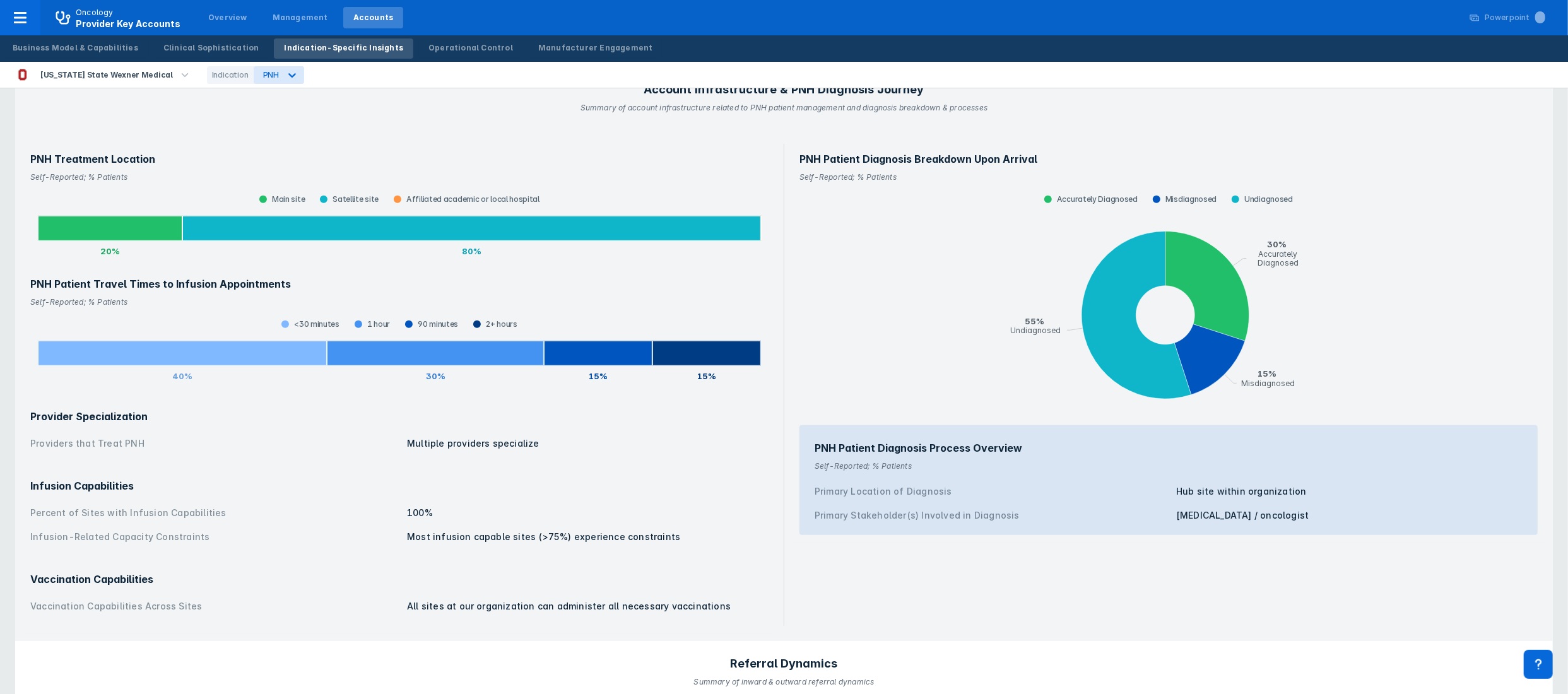
drag, startPoint x: 1181, startPoint y: 6, endPoint x: 881, endPoint y: 288, distance: 411.7
click at [881, 288] on icon "pie chart , with 3 points. Min value is 0.15, max value is 0.55." at bounding box center [1169, 316] width 723 height 202
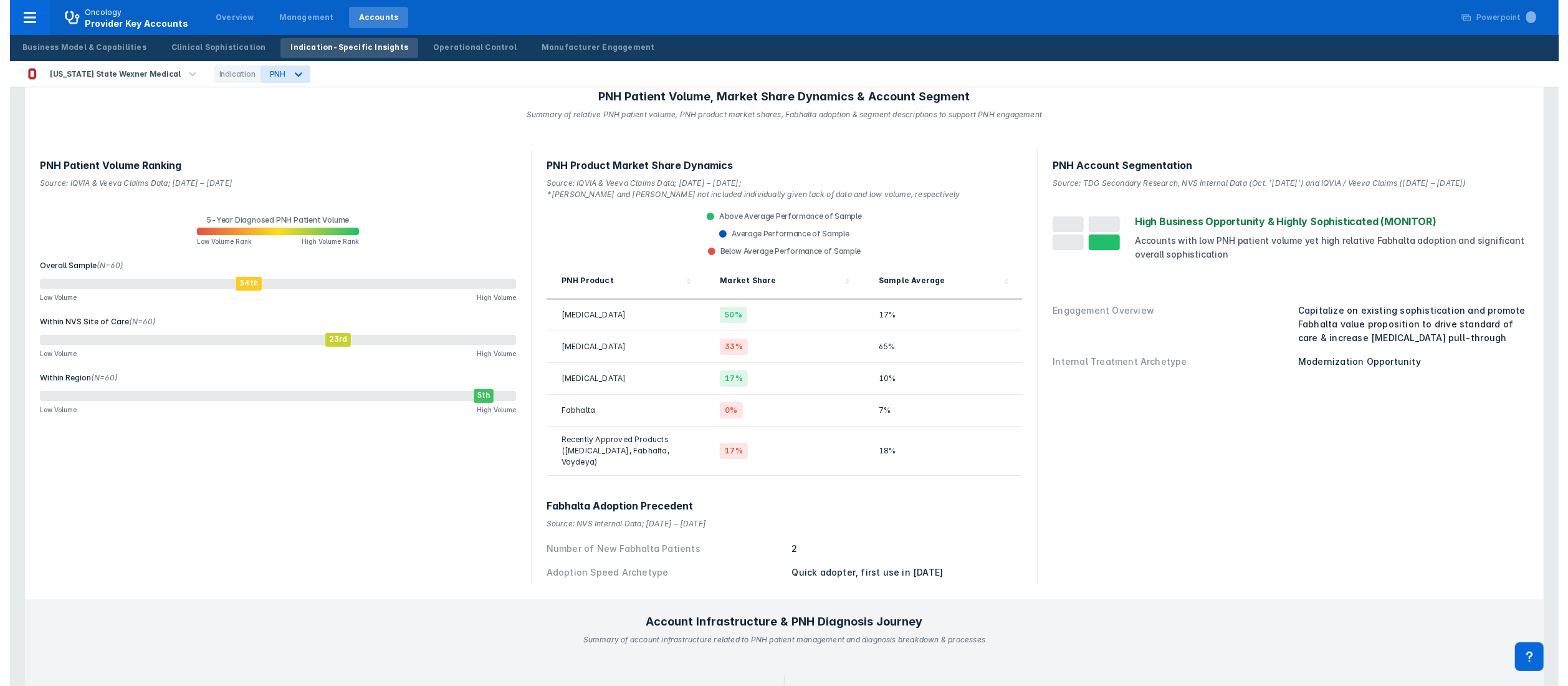
scroll to position [0, 0]
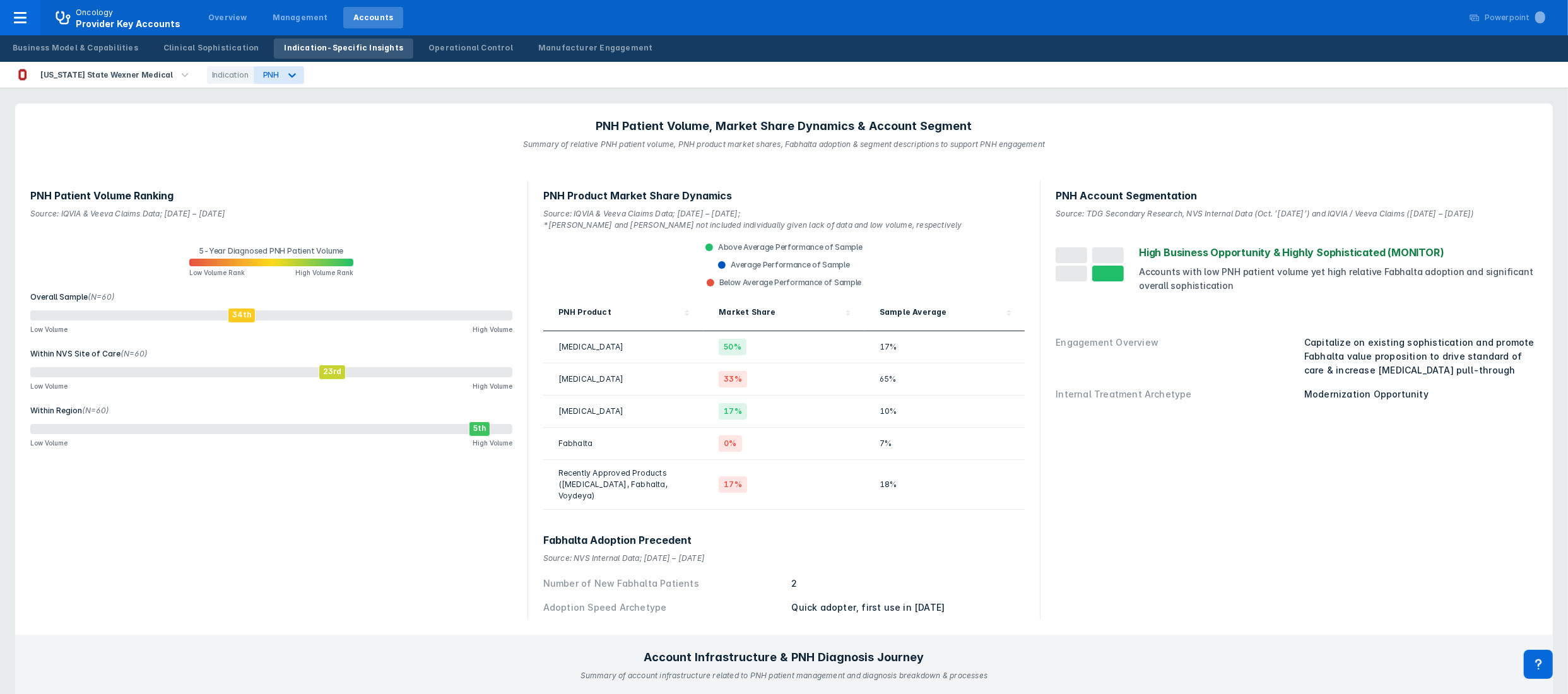
click at [178, 80] on icon "button" at bounding box center [185, 75] width 14 height 14
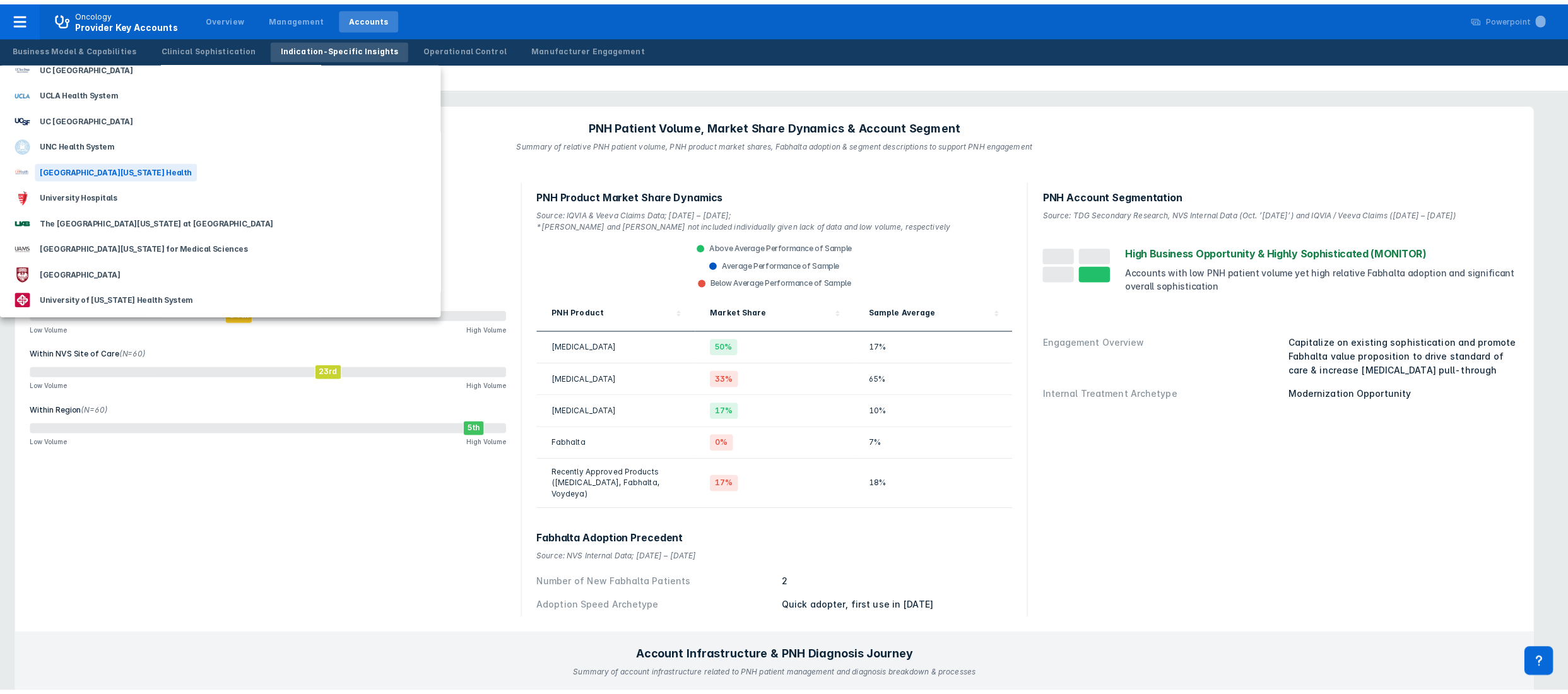
scroll to position [2397, 0]
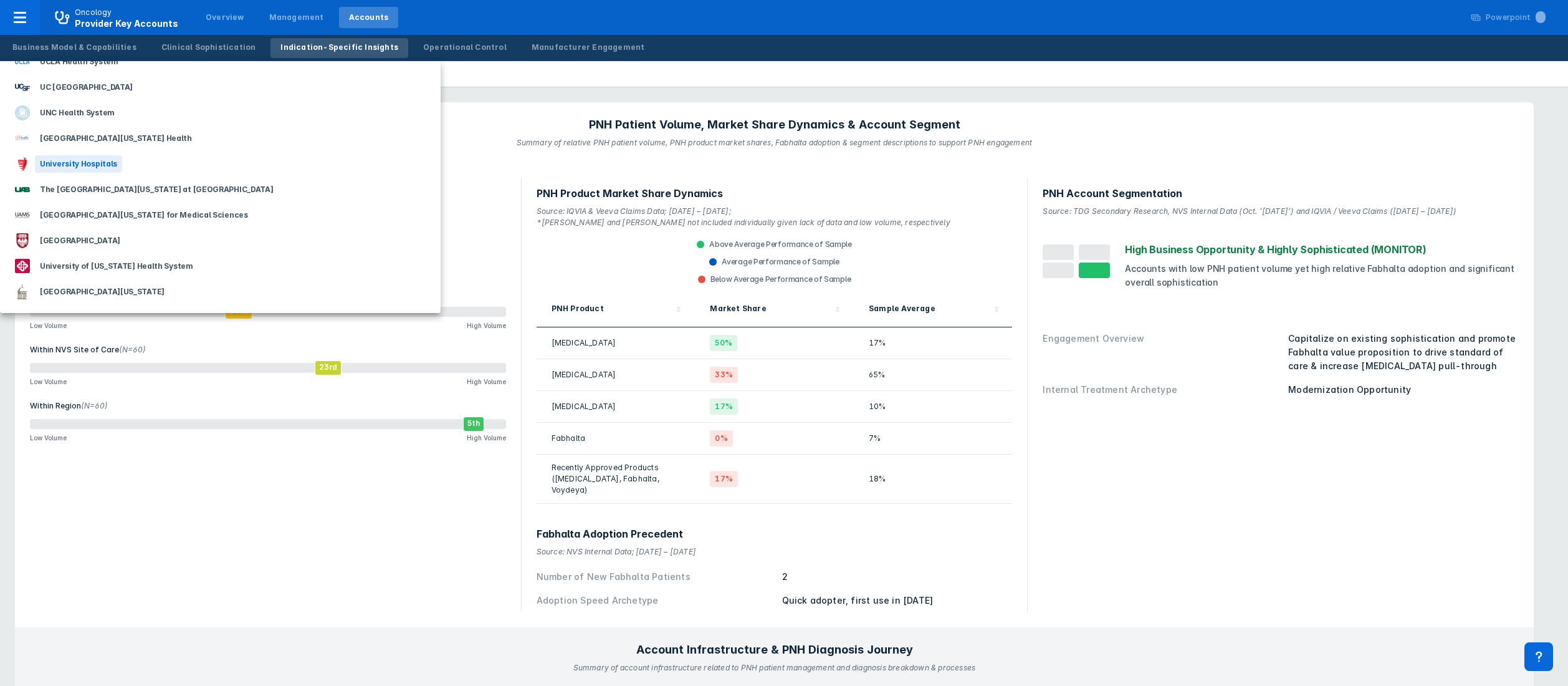
click at [81, 164] on div "University Hospitals" at bounding box center [79, 164] width 87 height 17
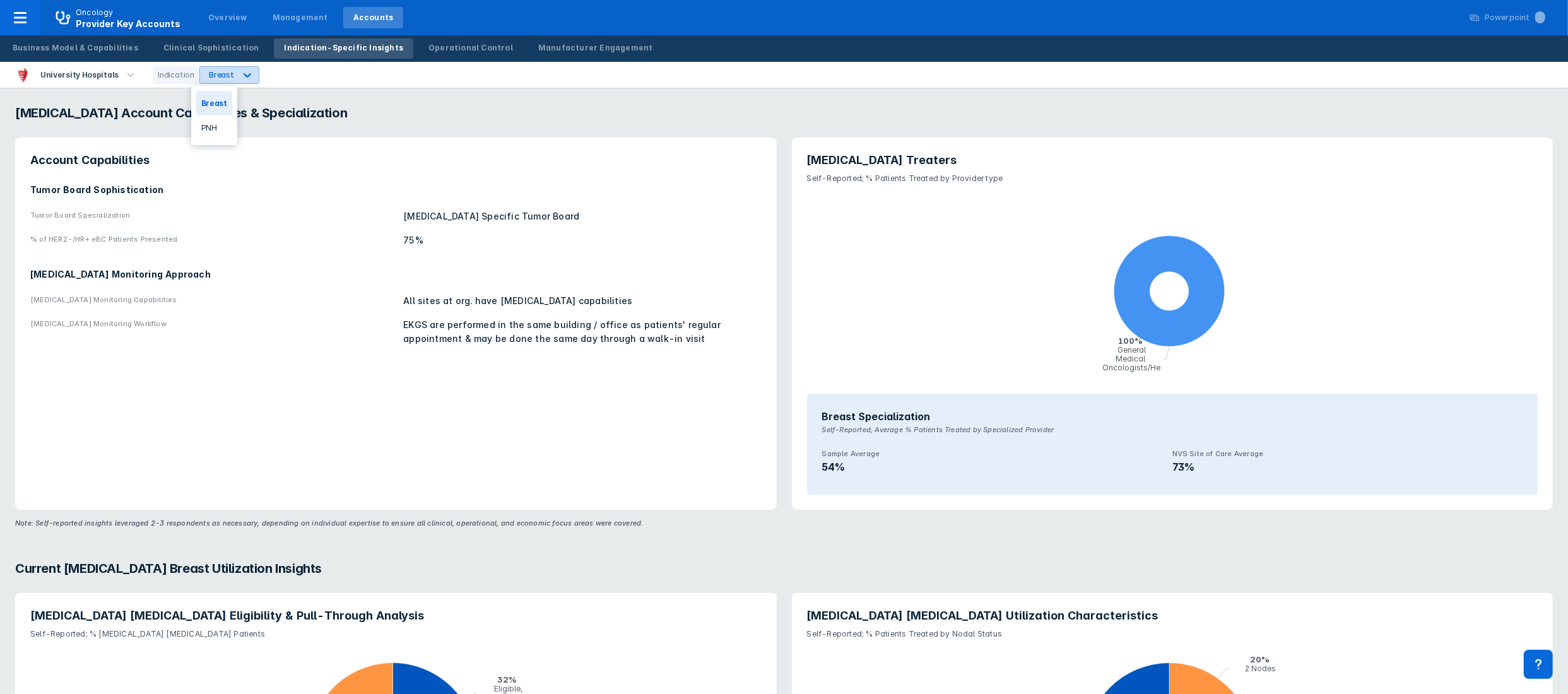
click at [236, 81] on div at bounding box center [247, 75] width 23 height 23
click at [214, 123] on div "PNH" at bounding box center [214, 128] width 36 height 25
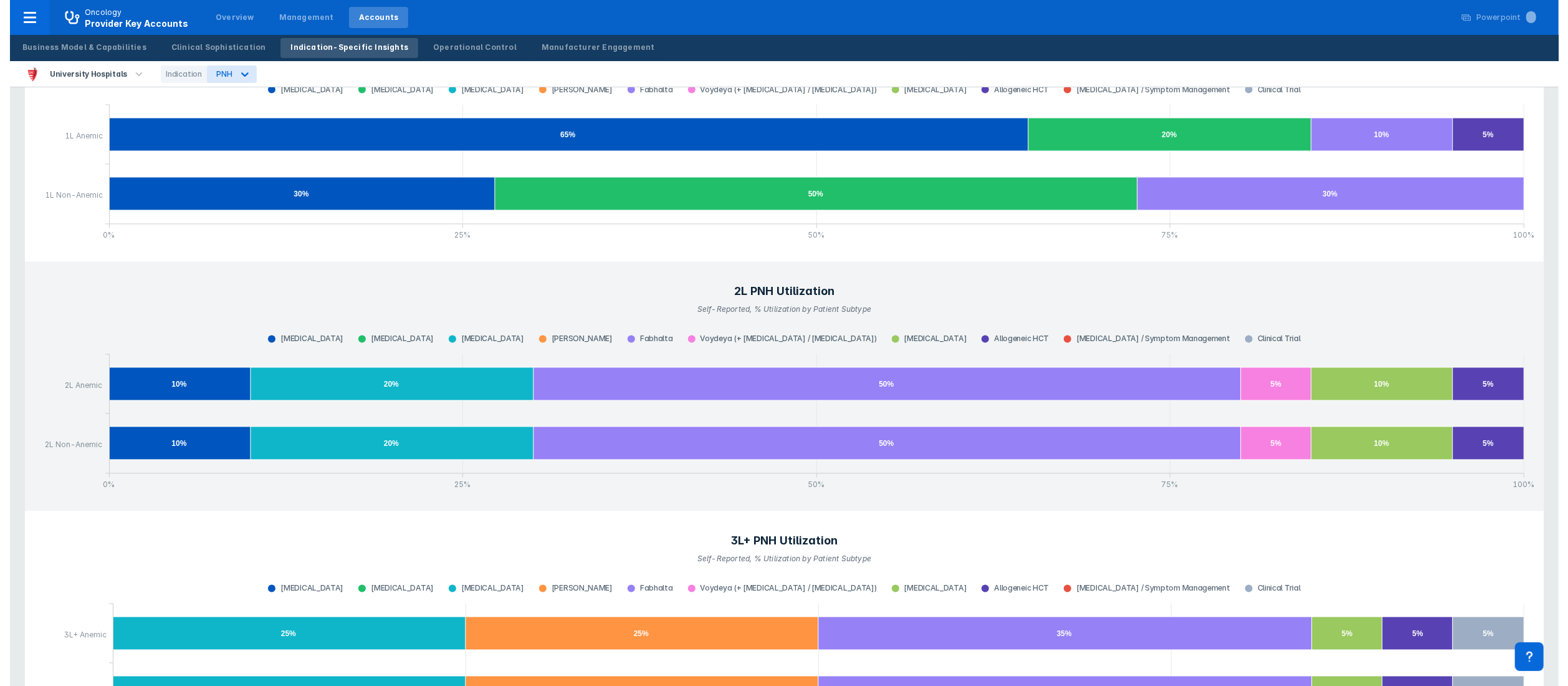
scroll to position [2198, 0]
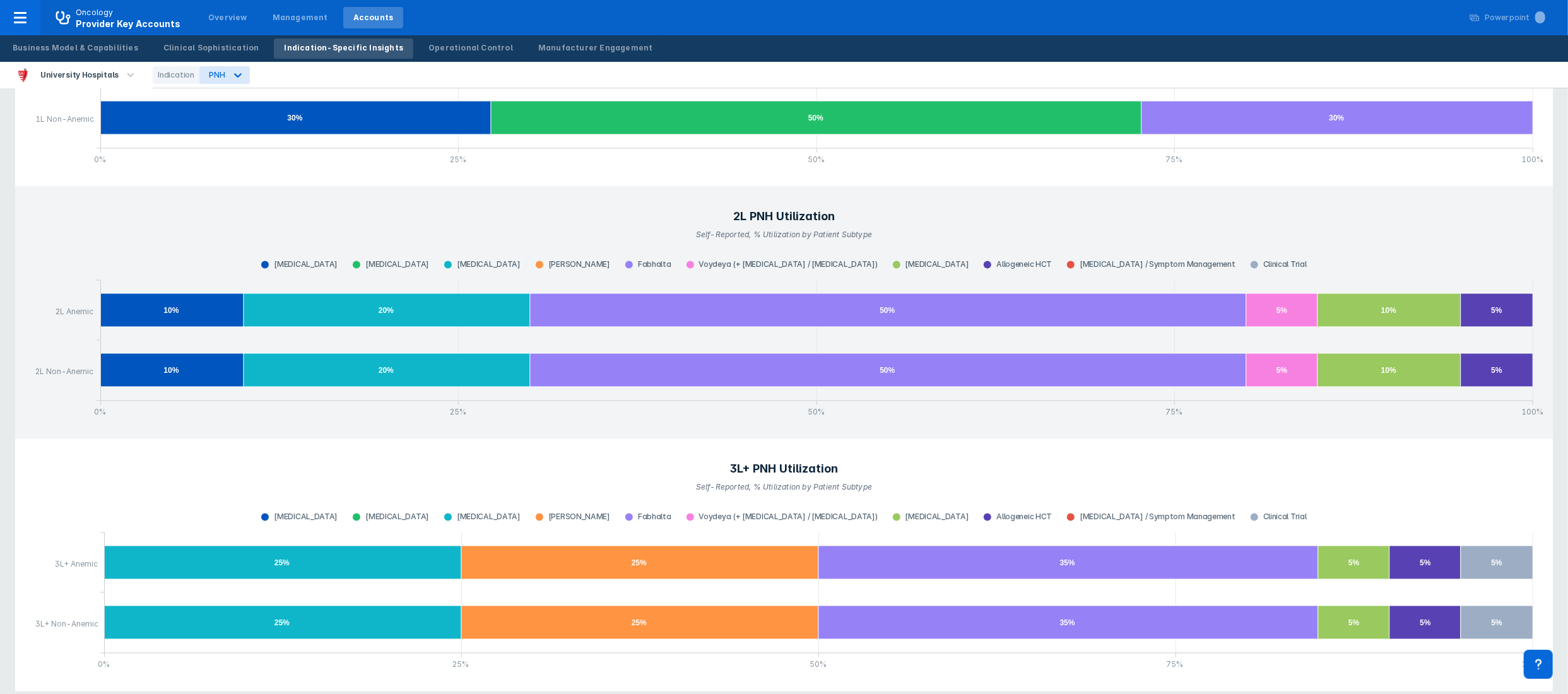
click at [109, 76] on div "University Hospitals" at bounding box center [80, 75] width 88 height 18
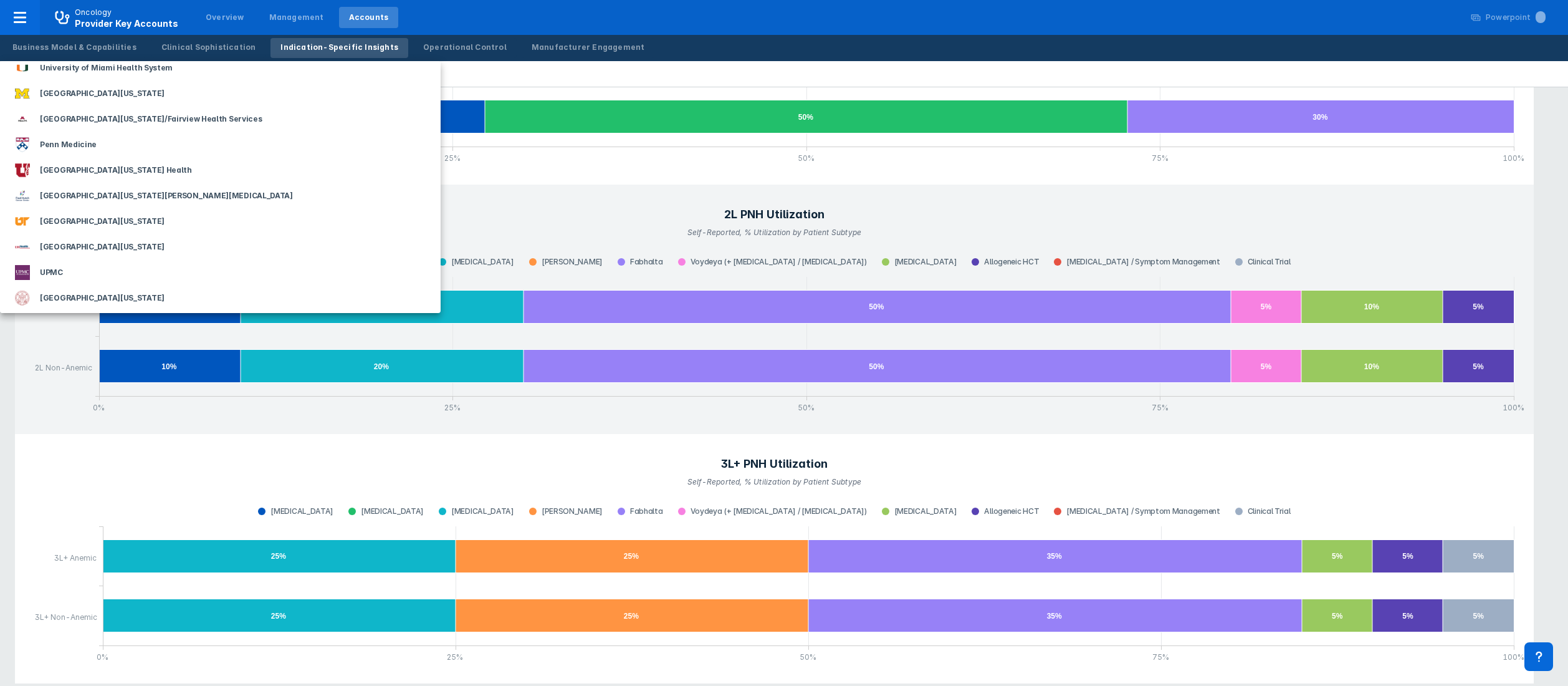
scroll to position [2744, 0]
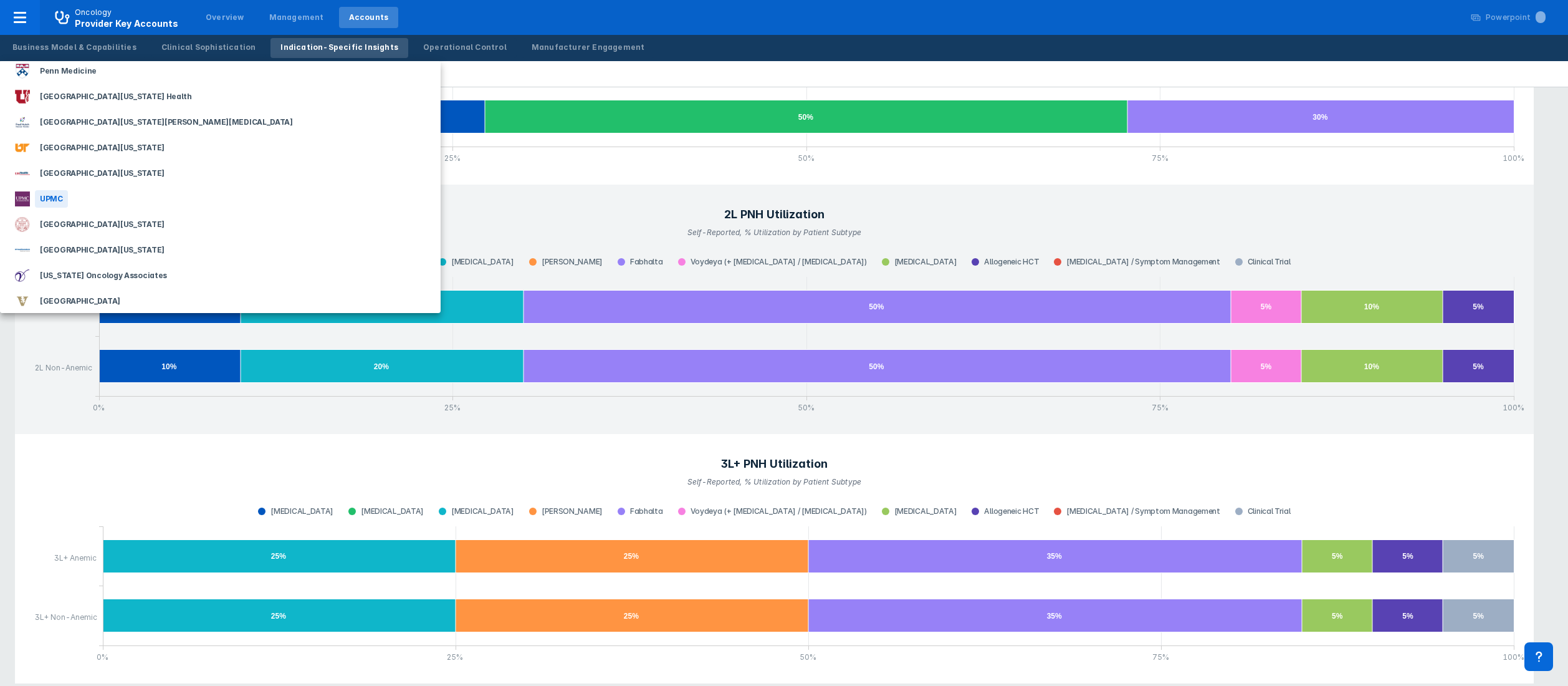
click at [65, 199] on div "UPMC" at bounding box center [51, 199] width 33 height 17
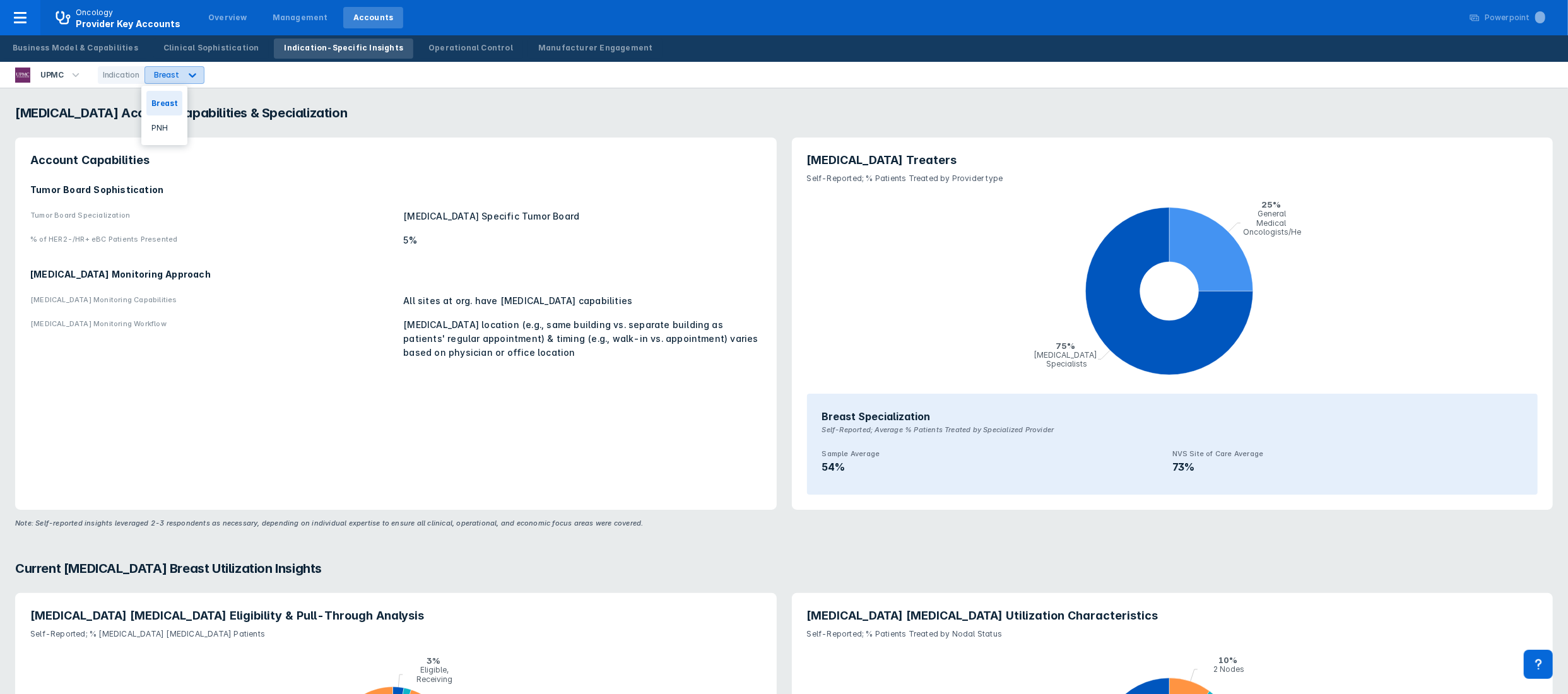
click at [171, 68] on div "Breast" at bounding box center [163, 75] width 35 height 16
click at [172, 128] on div "PNH" at bounding box center [164, 128] width 36 height 25
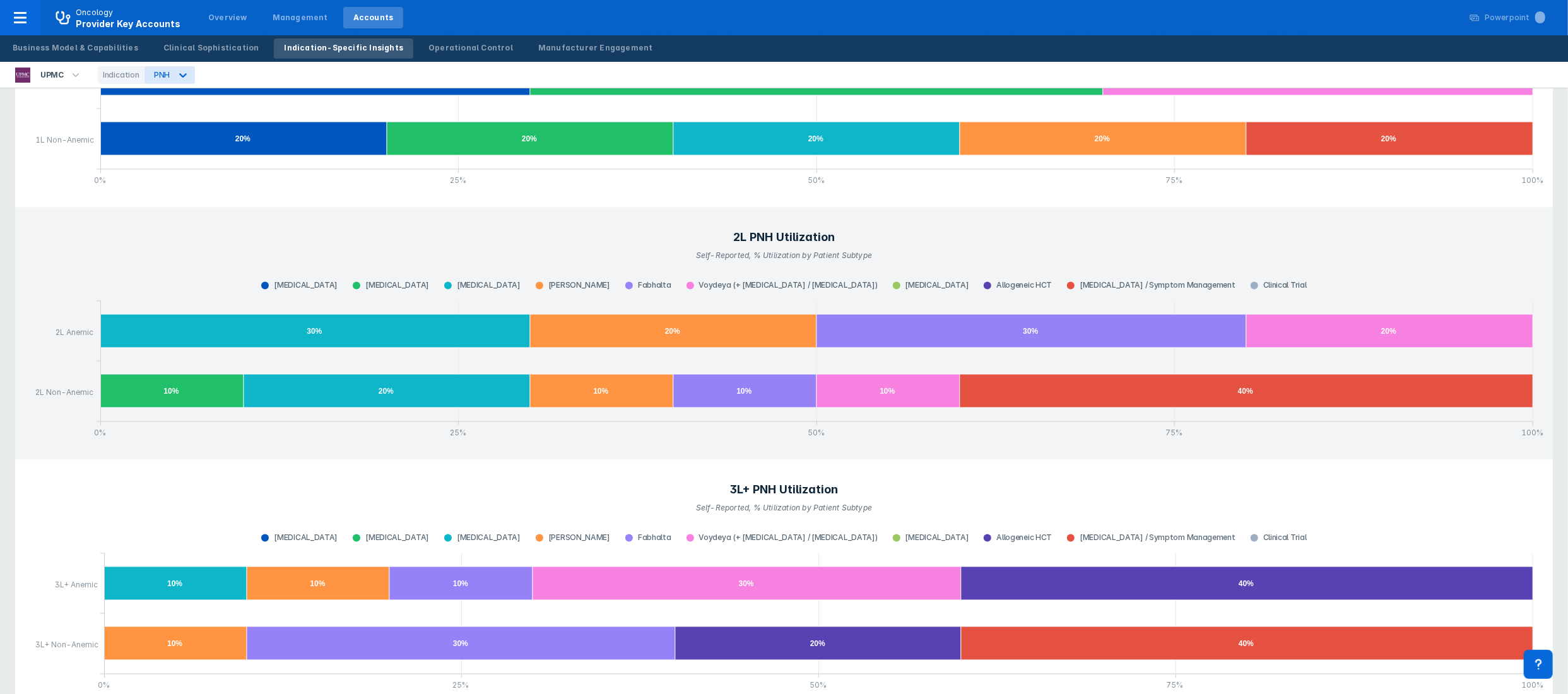
scroll to position [2210, 0]
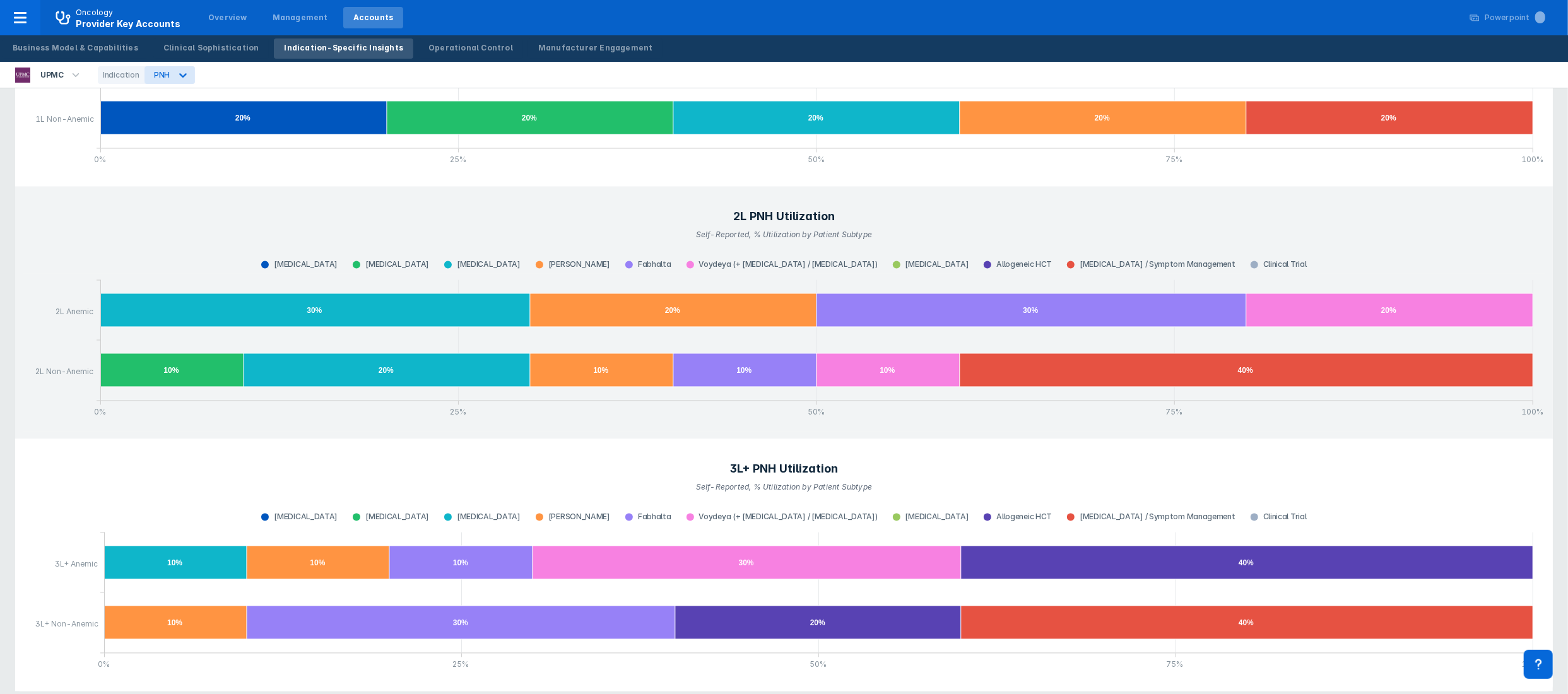
click at [991, 209] on header "2L PNH Utilization Self-Reported, % Utilization by Patient Subtype" at bounding box center [784, 225] width 1522 height 62
